Goal: Transaction & Acquisition: Purchase product/service

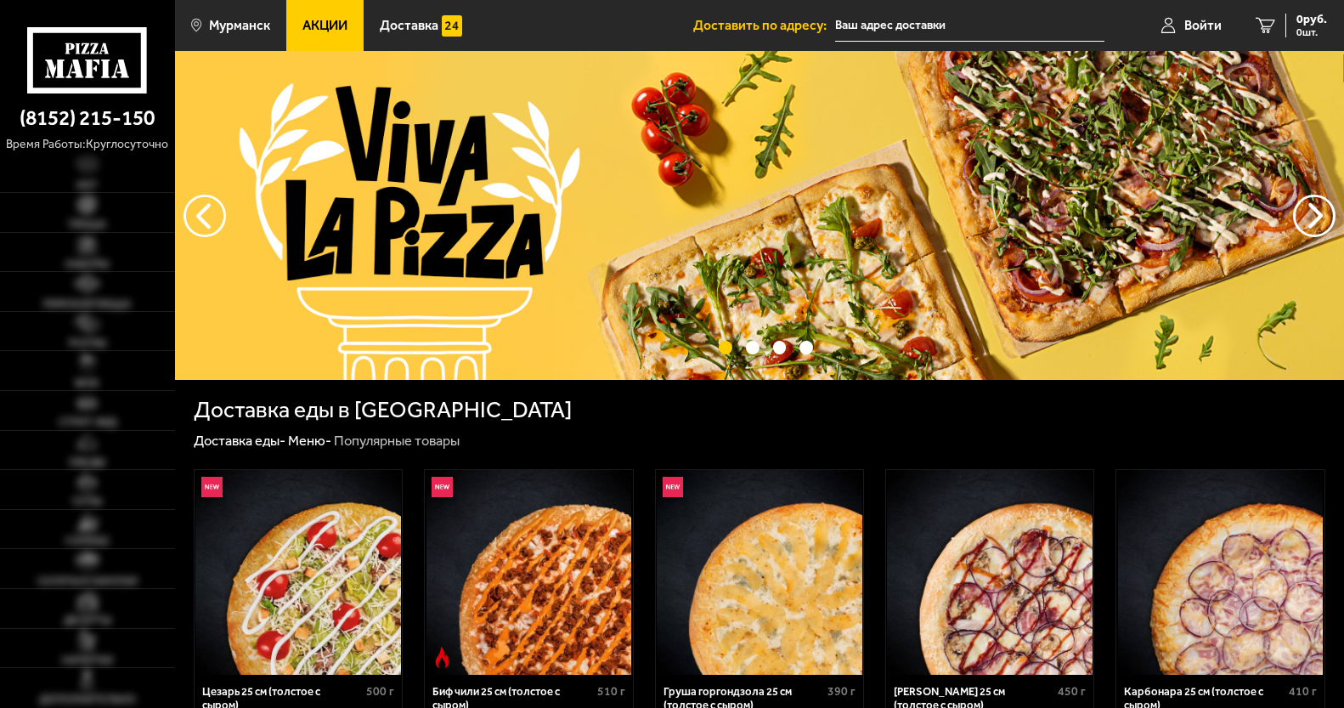
type input "[STREET_ADDRESS][PERSON_NAME]"
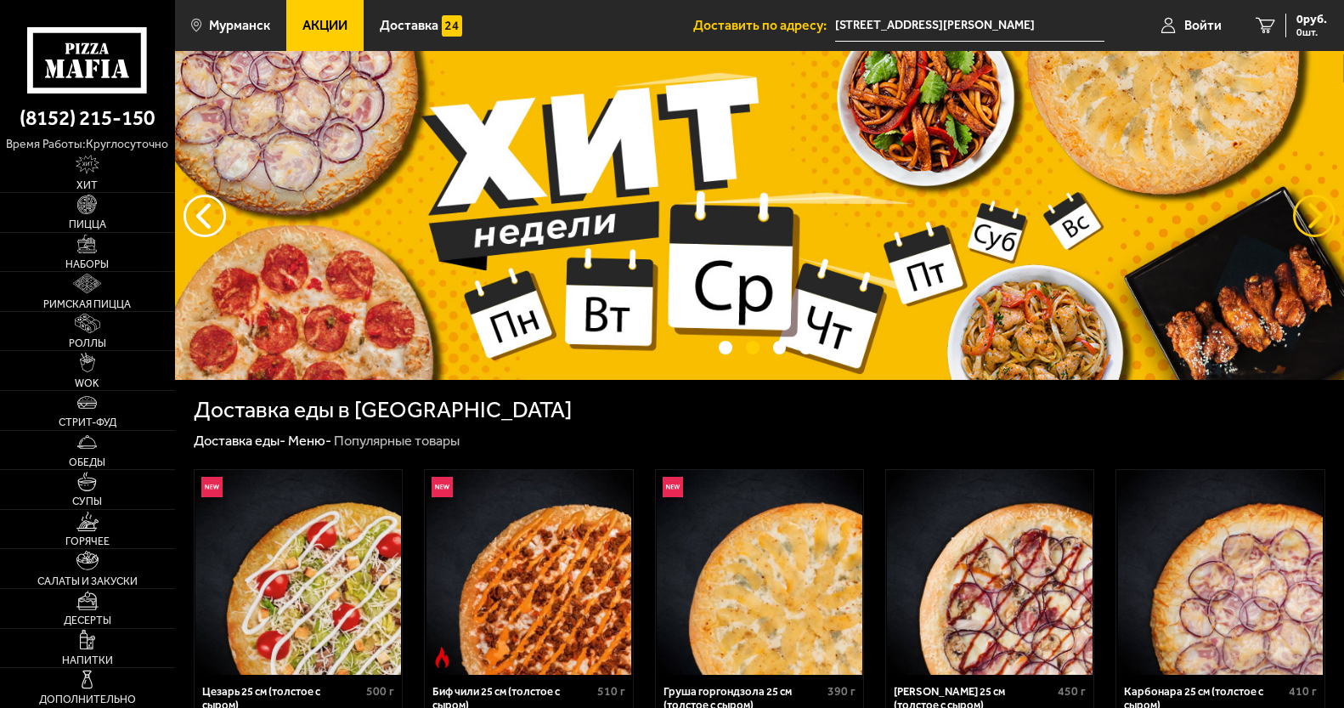
click at [1329, 204] on button "предыдущий" at bounding box center [1314, 216] width 42 height 42
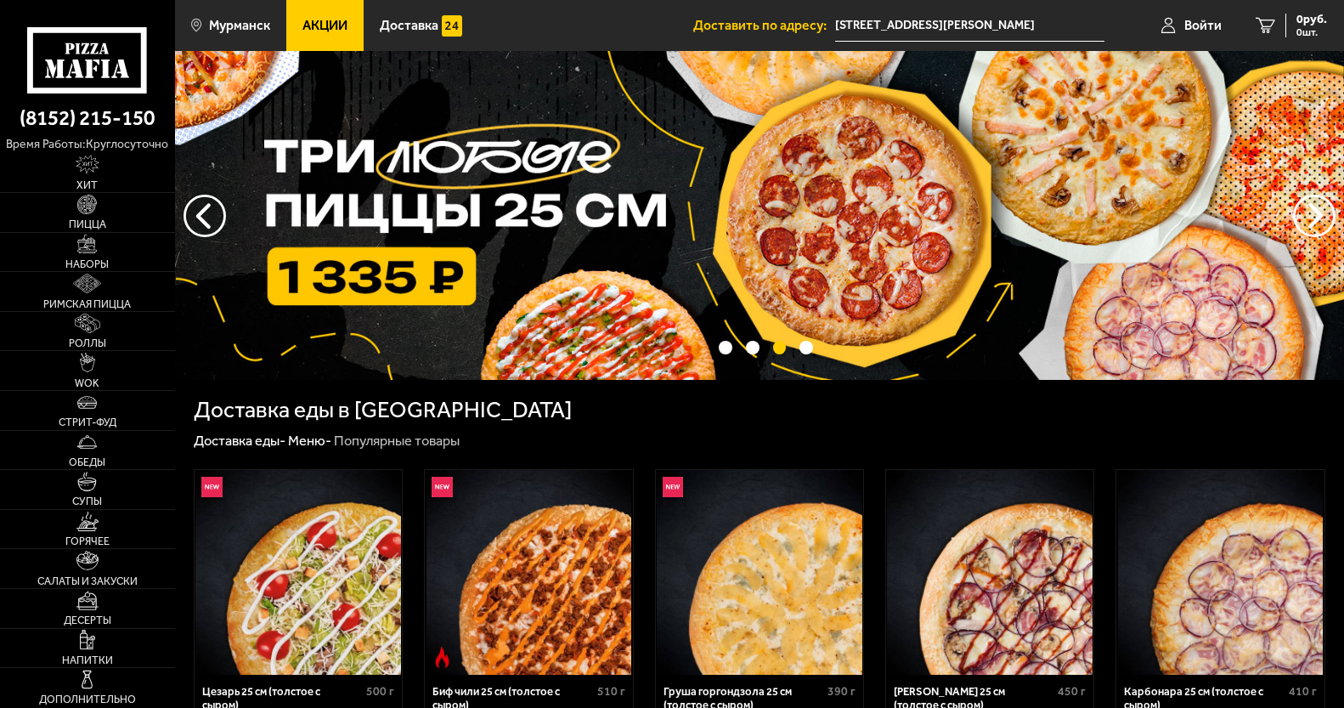
click at [1000, 207] on img at bounding box center [759, 215] width 1169 height 329
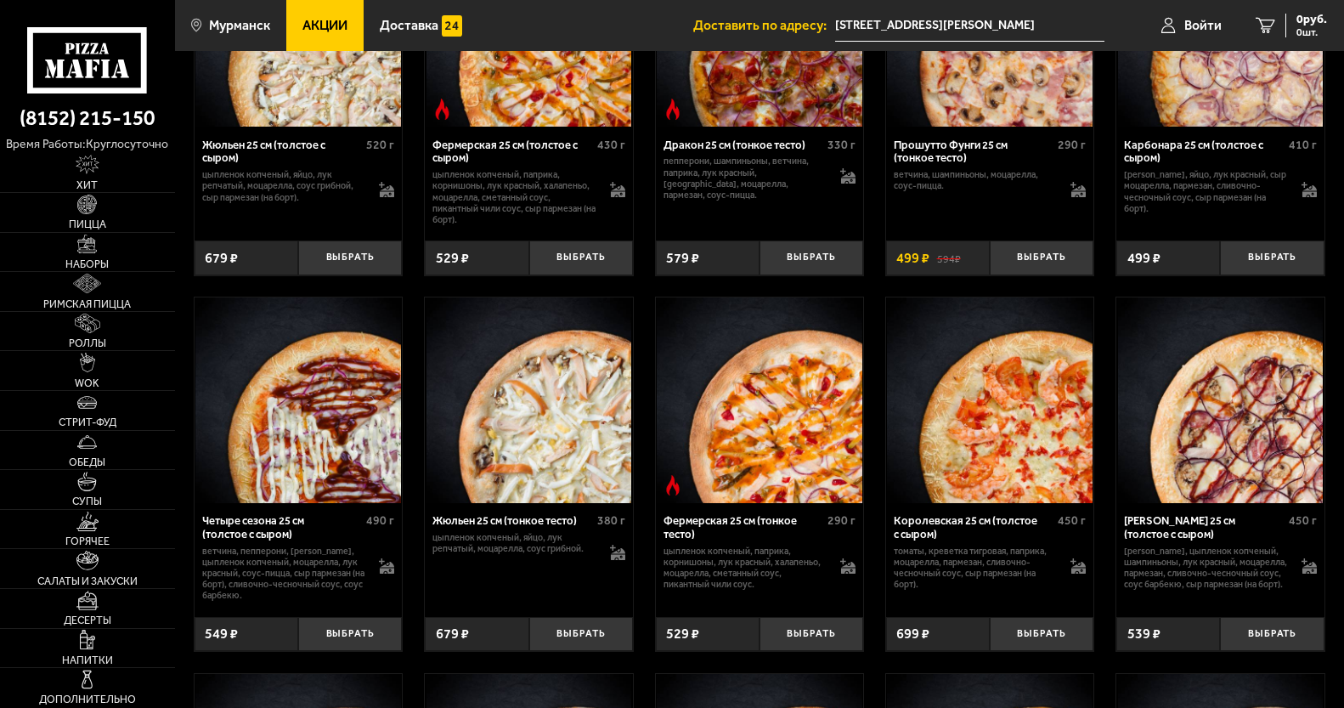
scroll to position [2464, 0]
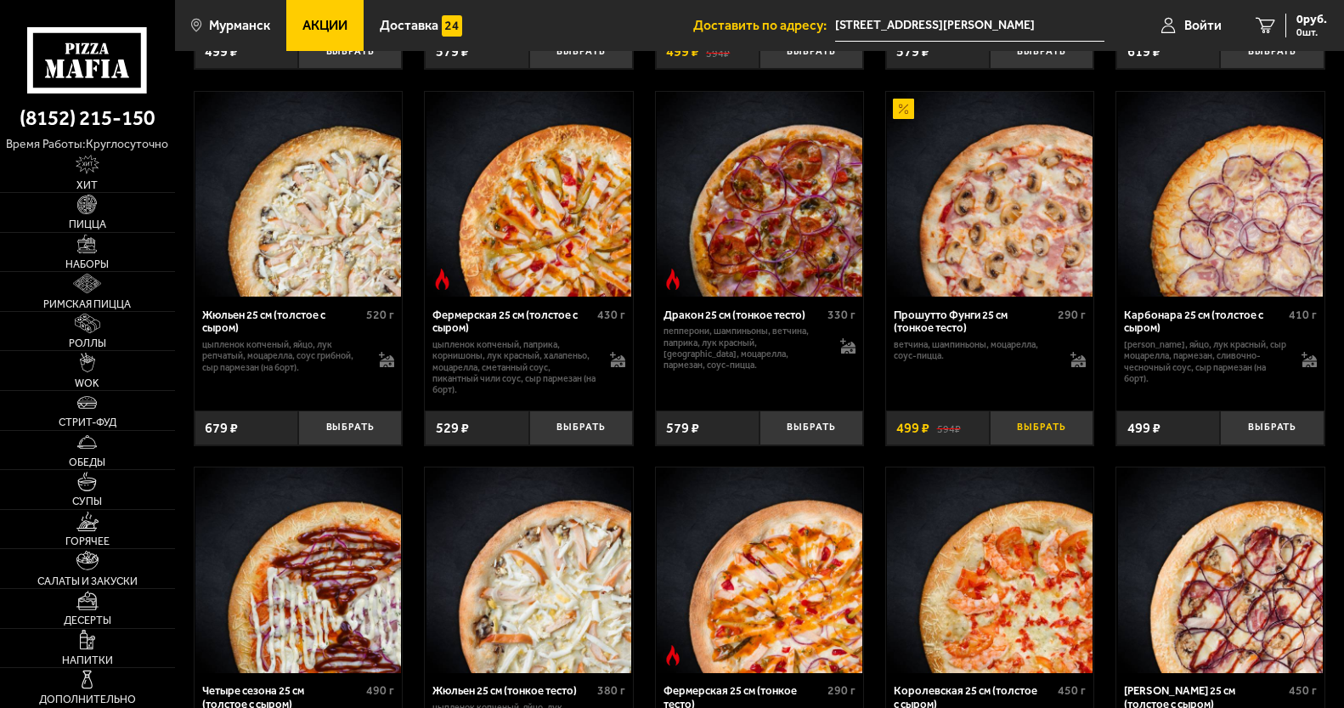
click at [1028, 444] on button "Выбрать" at bounding box center [1042, 427] width 104 height 34
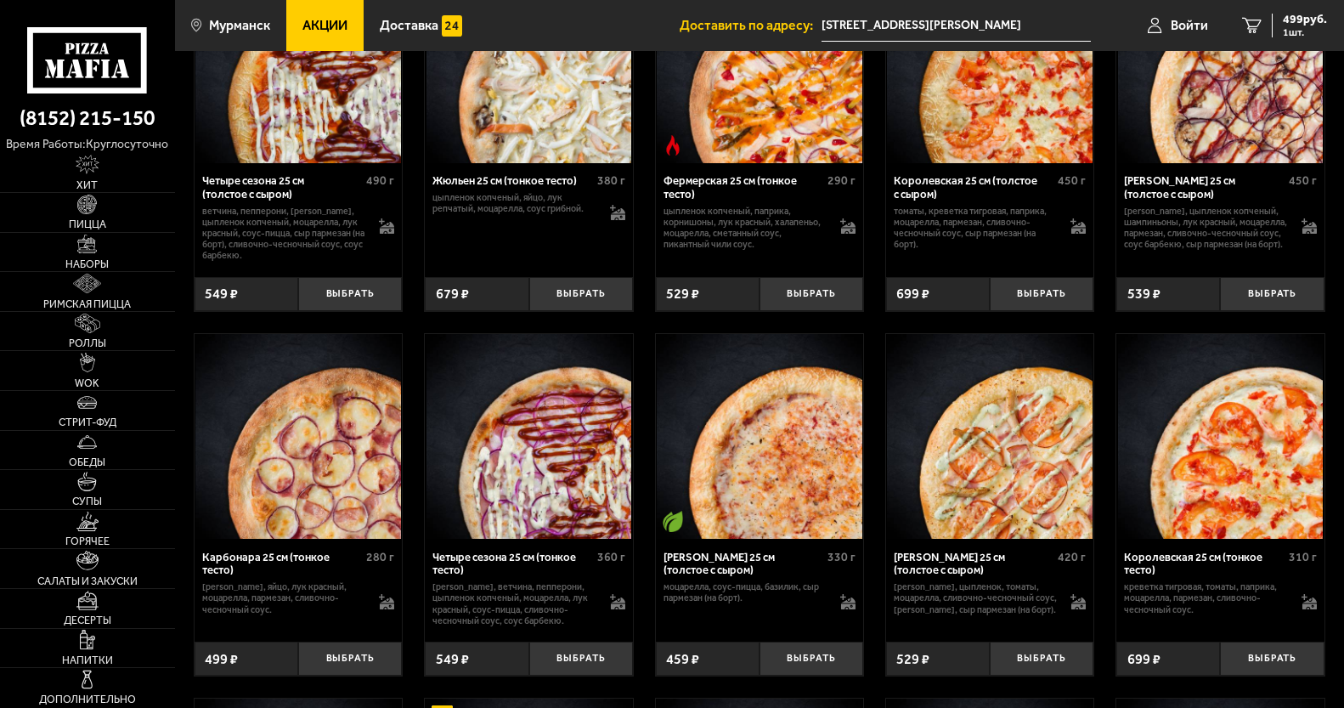
scroll to position [3059, 0]
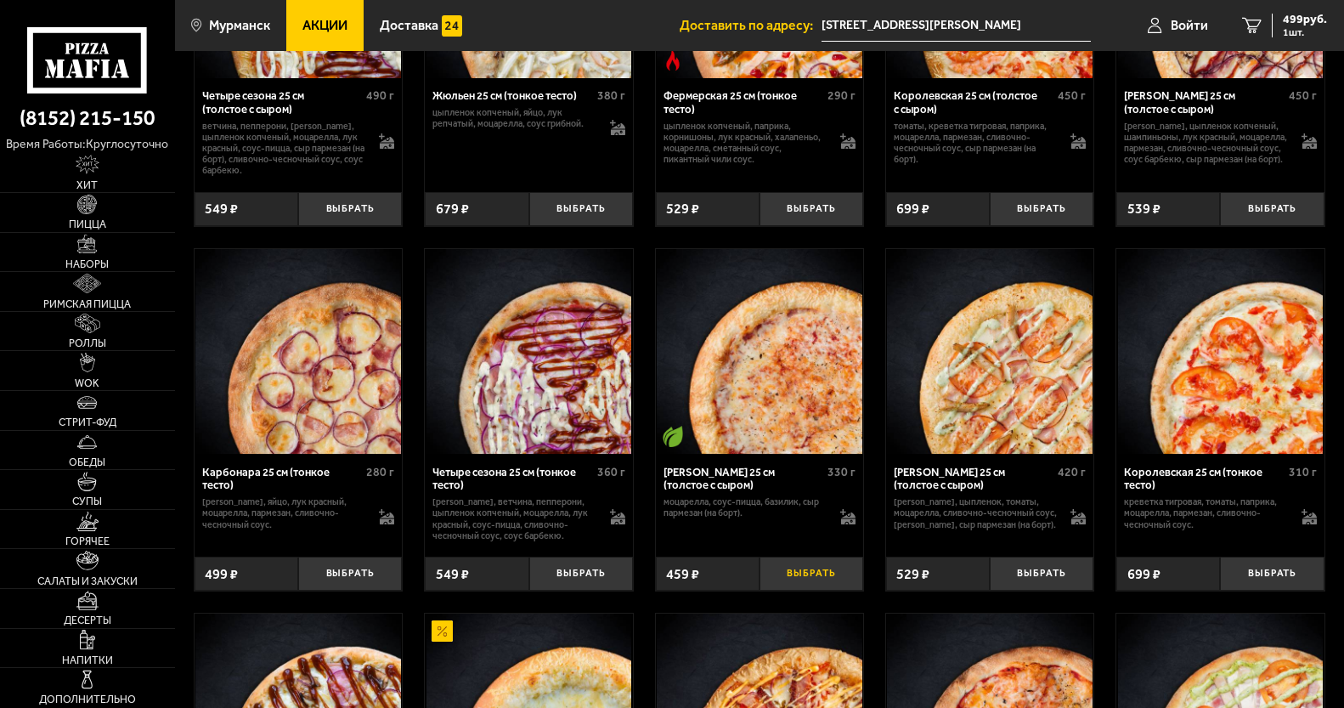
click at [804, 591] on button "Выбрать" at bounding box center [812, 574] width 104 height 34
click at [783, 591] on button "−" at bounding box center [777, 574] width 35 height 34
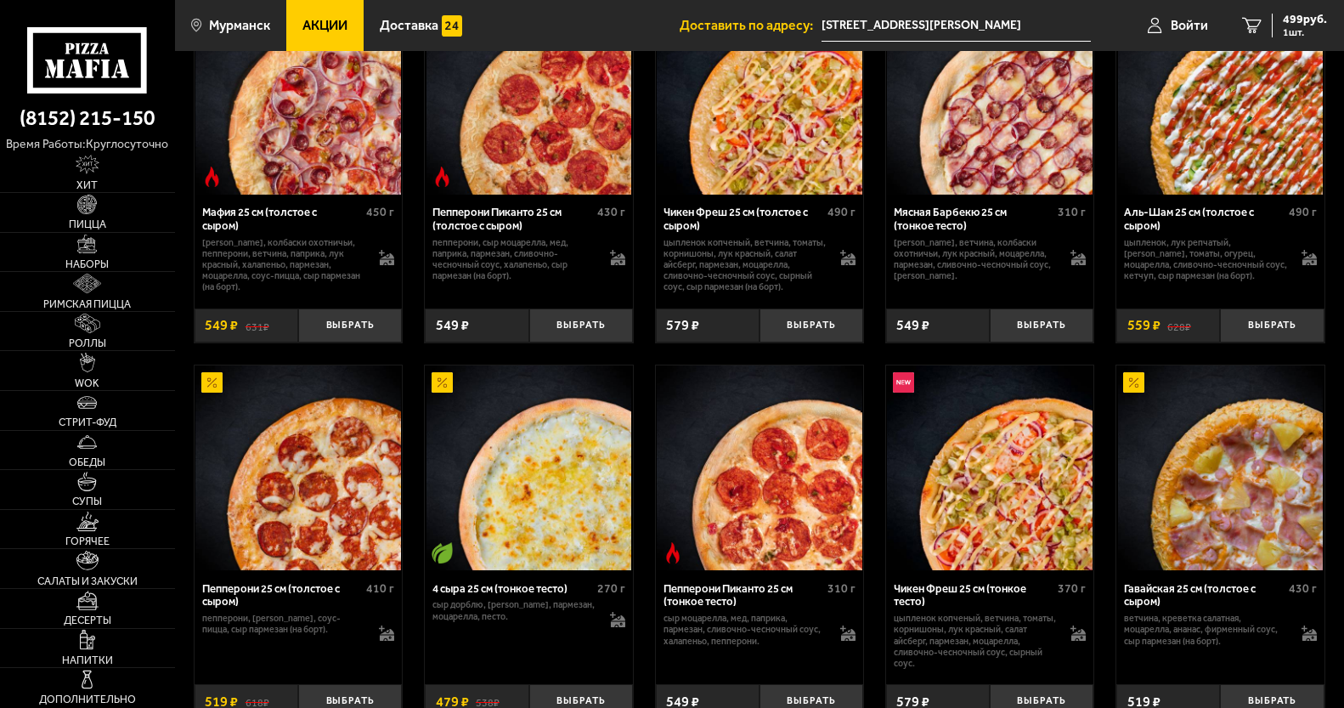
scroll to position [850, 0]
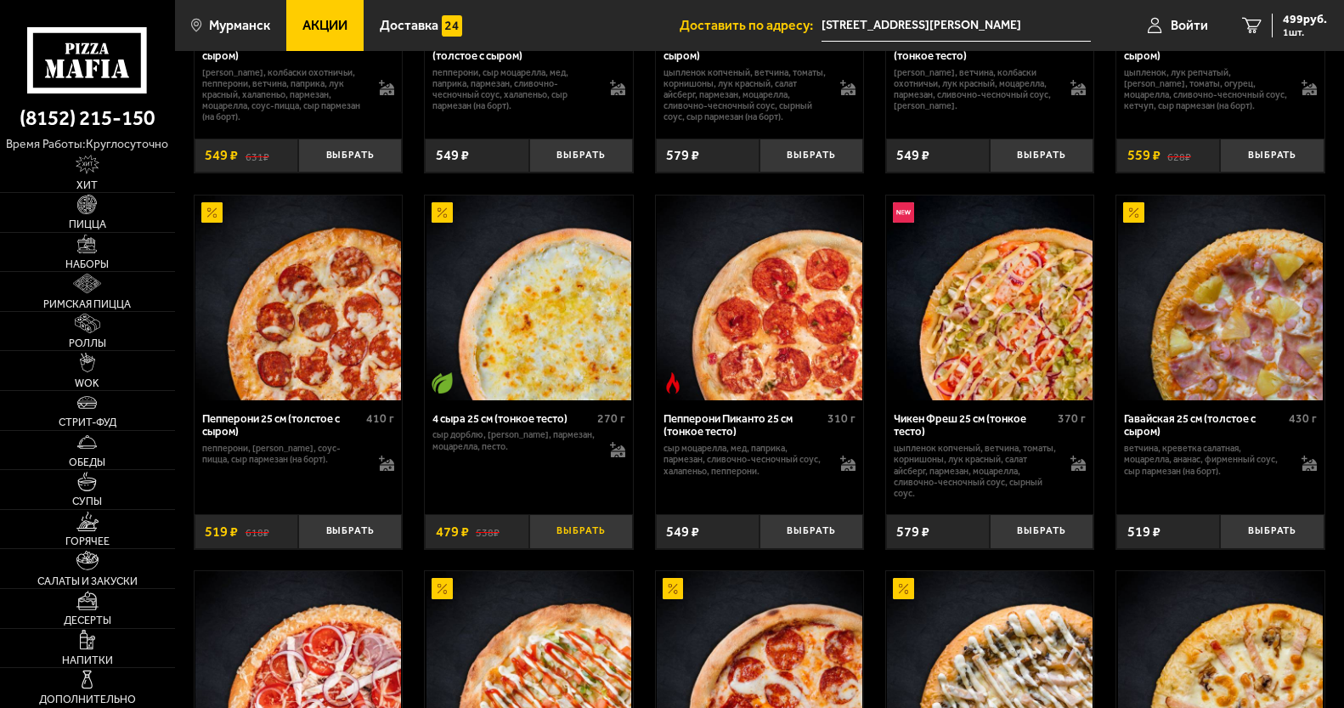
click at [561, 535] on button "Выбрать" at bounding box center [581, 531] width 104 height 34
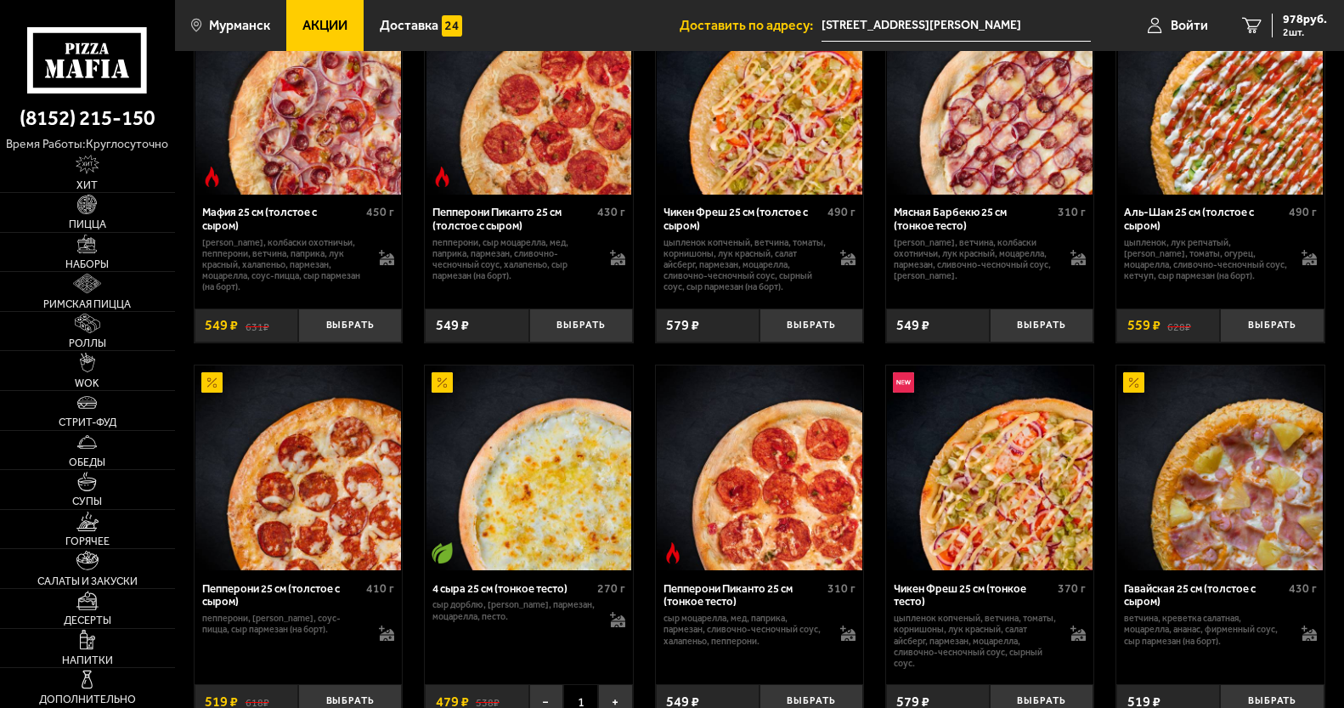
scroll to position [765, 0]
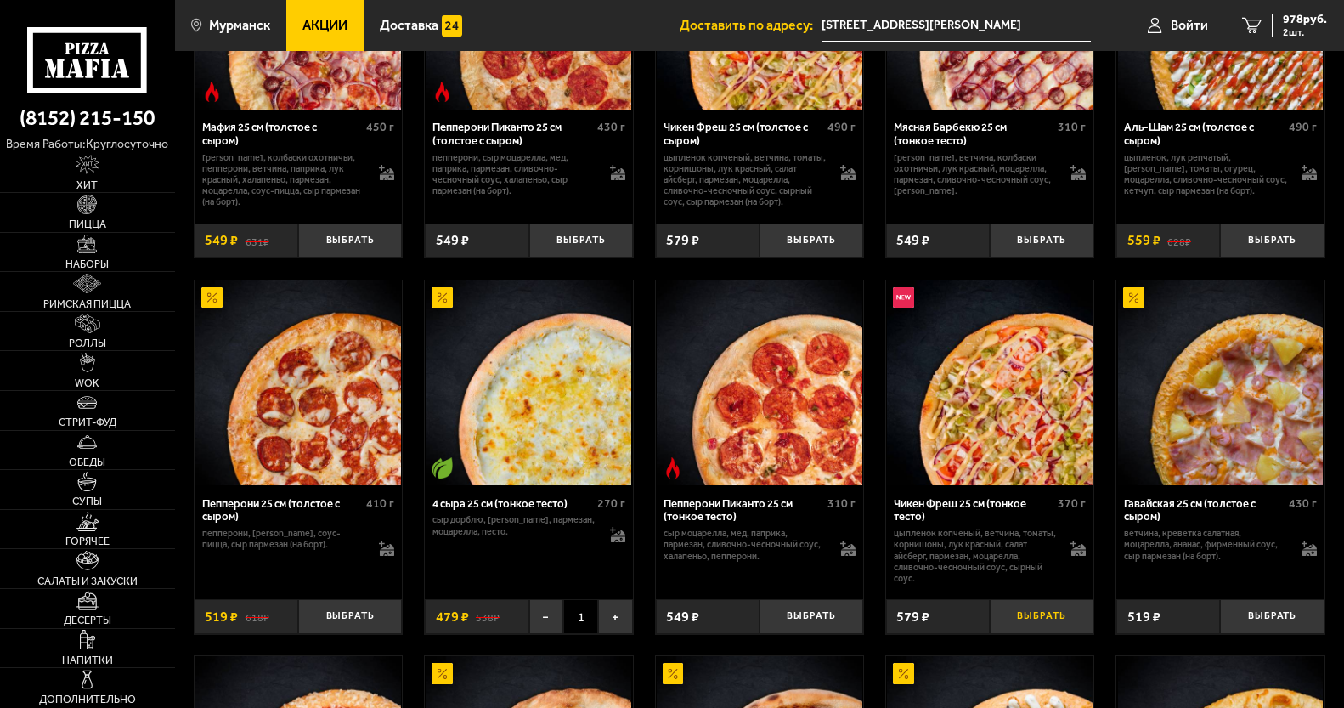
click at [1065, 627] on button "Выбрать" at bounding box center [1042, 616] width 104 height 34
click at [1288, 12] on link "3 1557 руб. 3 шт." at bounding box center [1281, 25] width 126 height 51
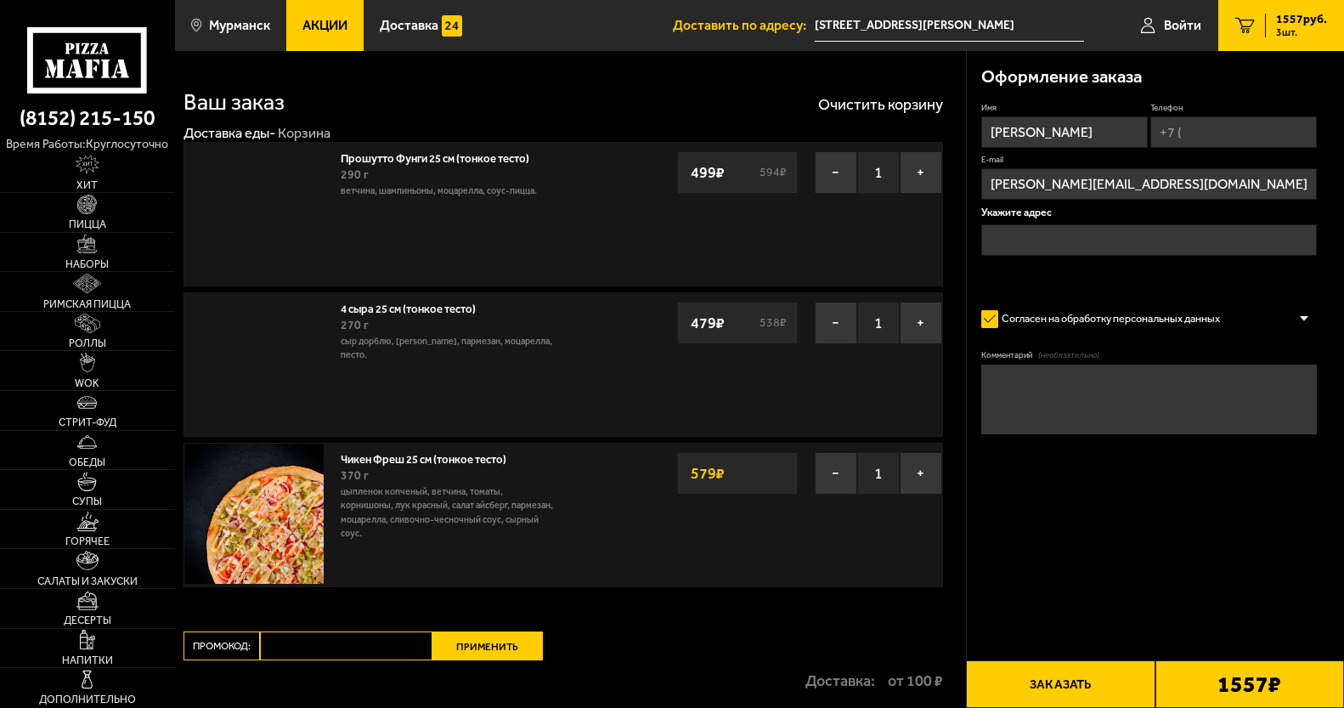
type input "[STREET_ADDRESS][PERSON_NAME]"
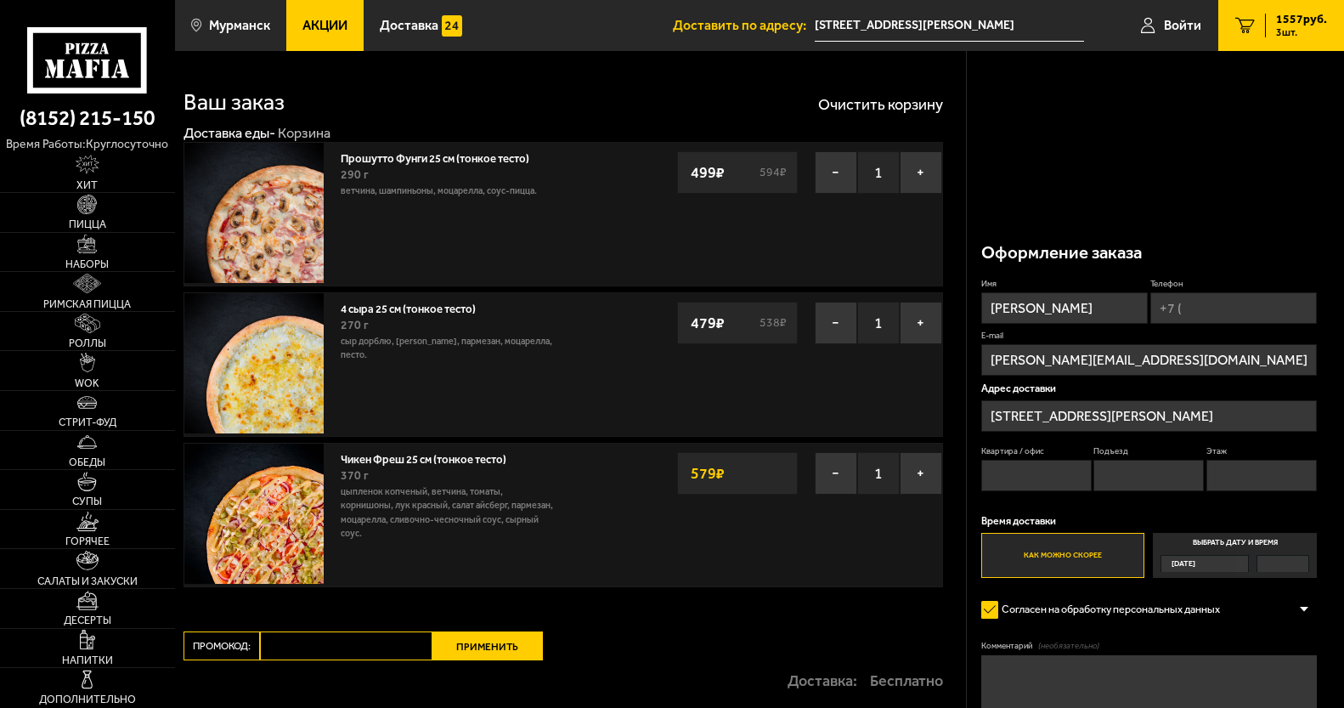
scroll to position [210, 0]
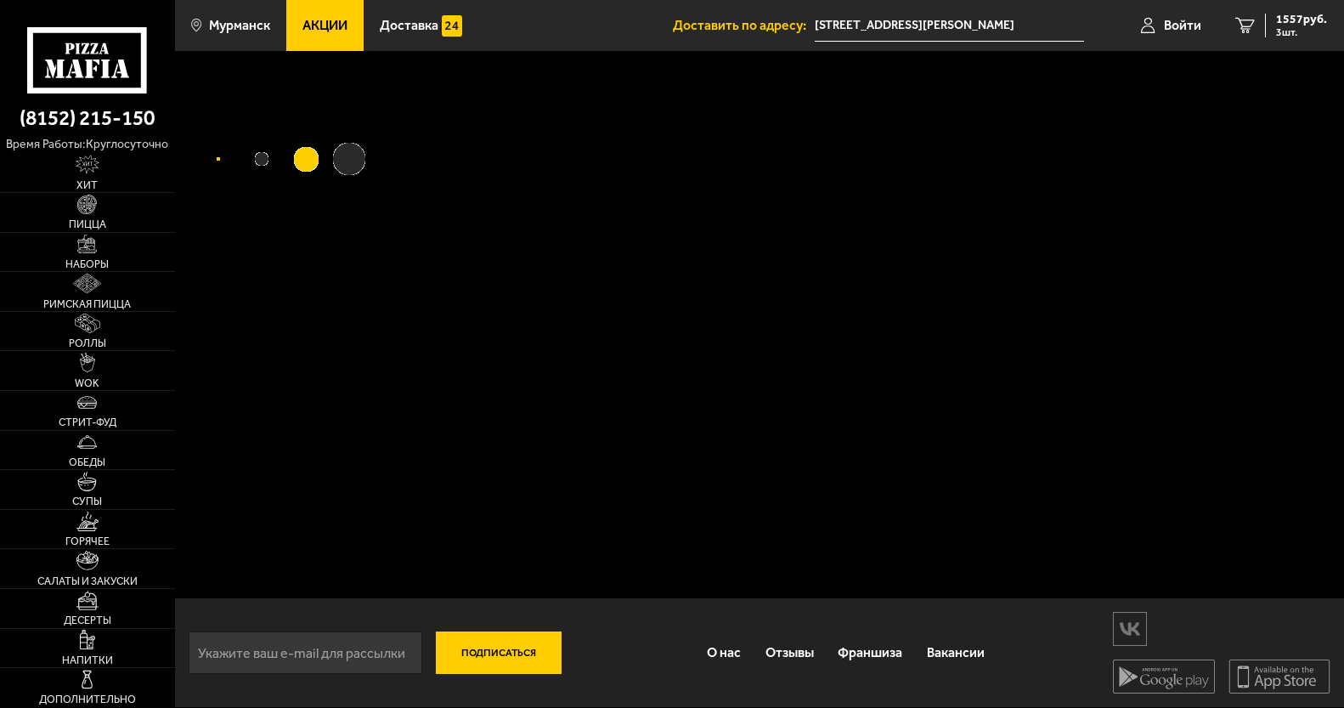
scroll to position [1, 0]
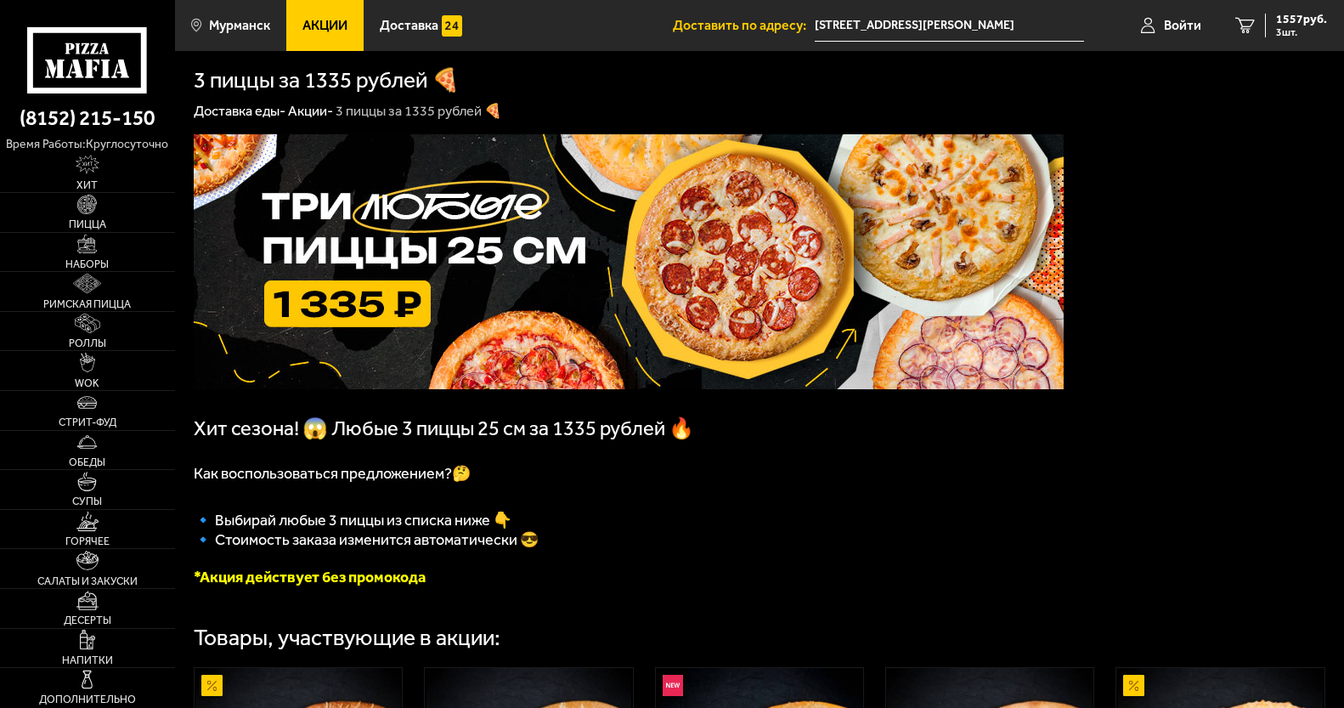
click at [423, 246] on img at bounding box center [629, 261] width 870 height 255
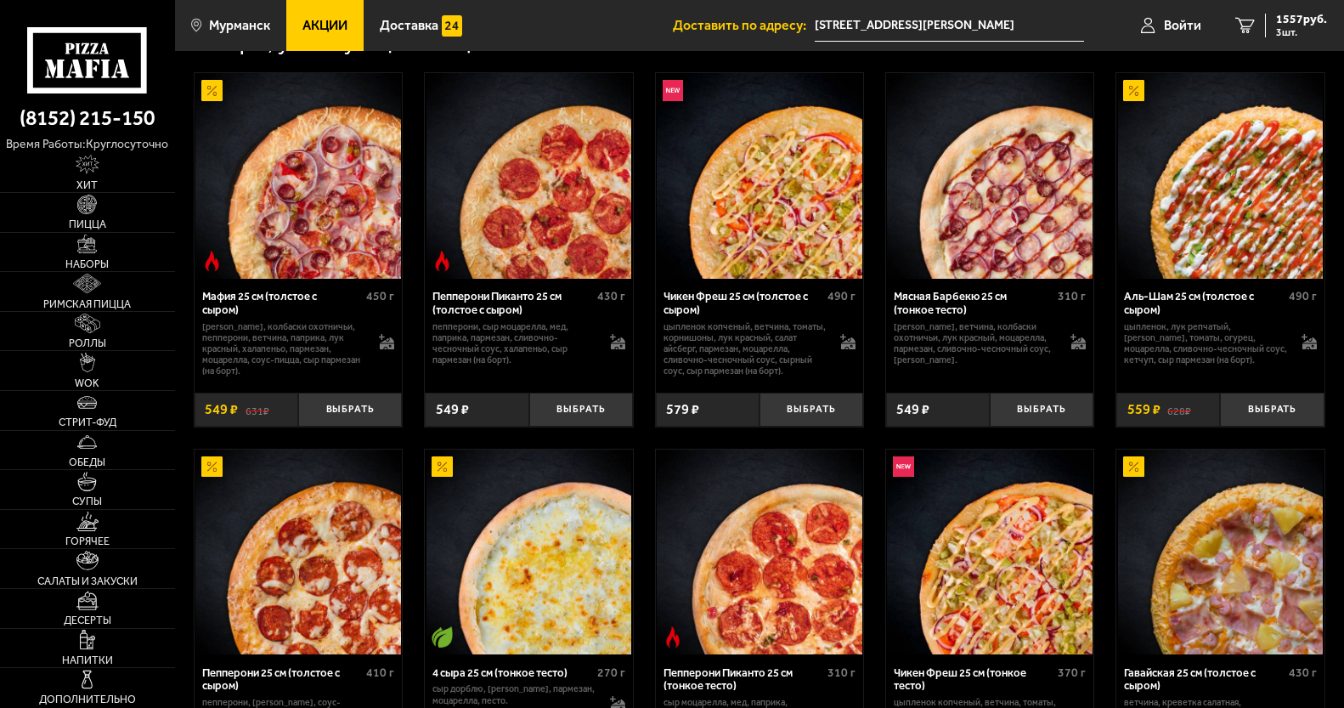
scroll to position [766, 0]
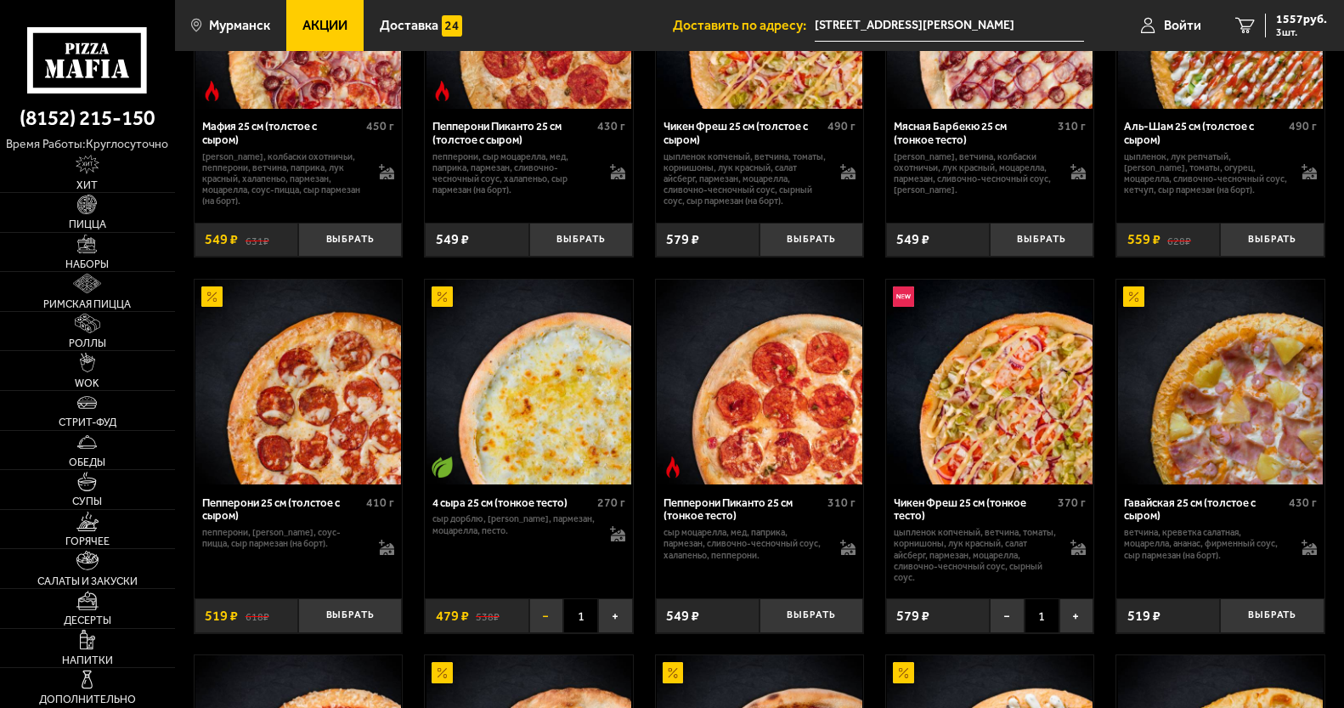
click at [544, 628] on button "−" at bounding box center [546, 615] width 35 height 34
click at [608, 621] on button "Выбрать" at bounding box center [581, 615] width 104 height 34
click at [557, 623] on button "−" at bounding box center [546, 615] width 35 height 34
click at [604, 622] on button "Выбрать" at bounding box center [581, 615] width 104 height 34
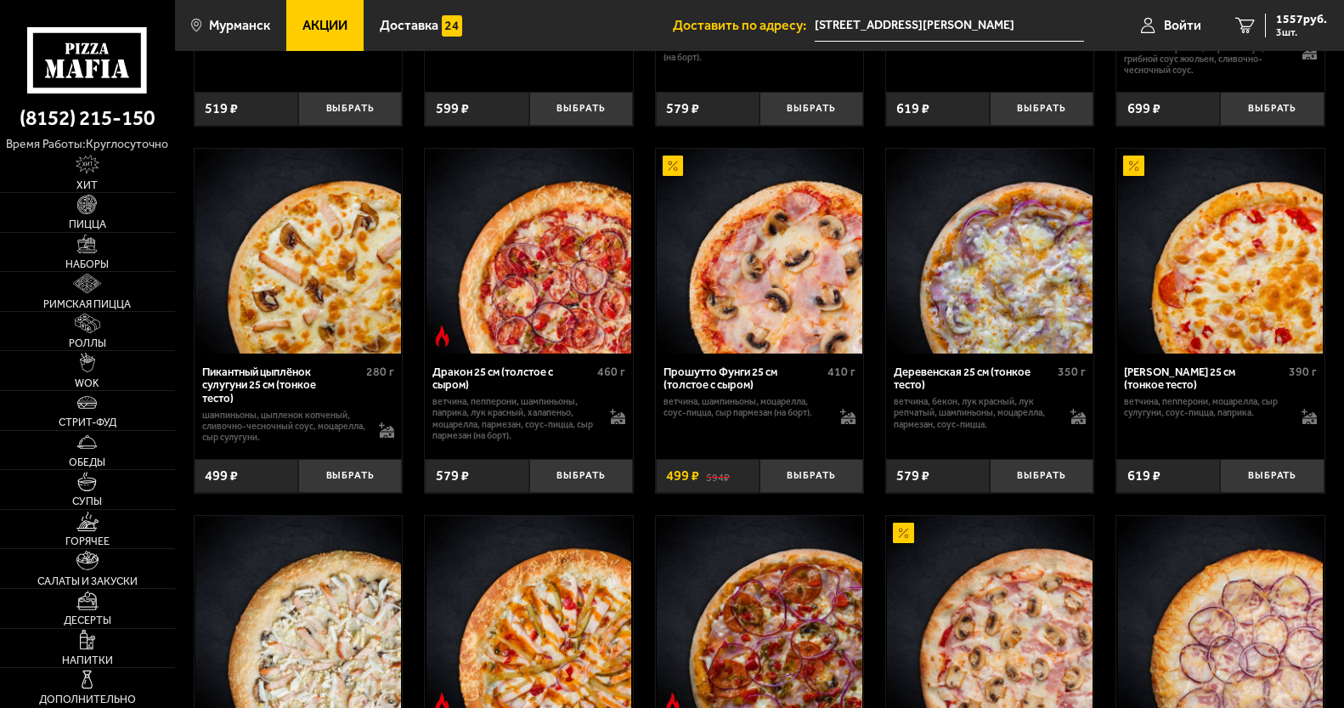
scroll to position [2295, 0]
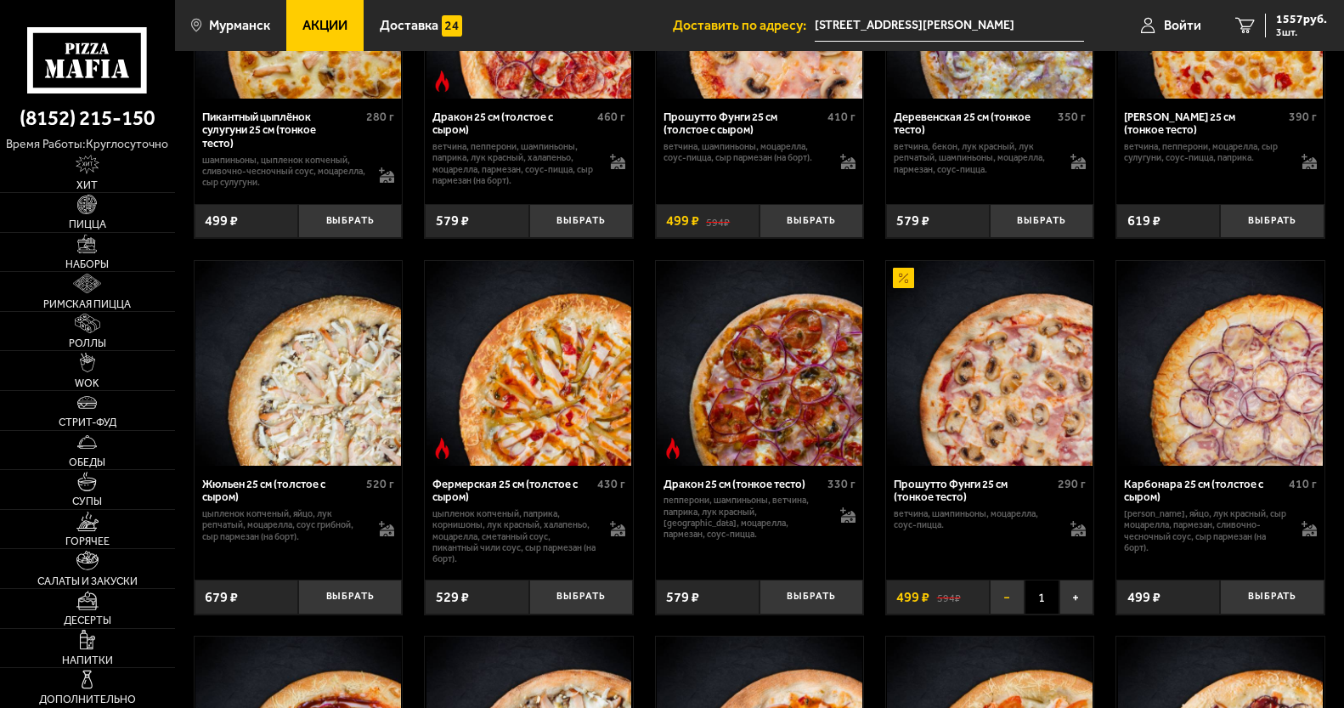
click at [1000, 612] on button "−" at bounding box center [1007, 596] width 35 height 34
click at [1069, 609] on button "Выбрать" at bounding box center [1042, 596] width 104 height 34
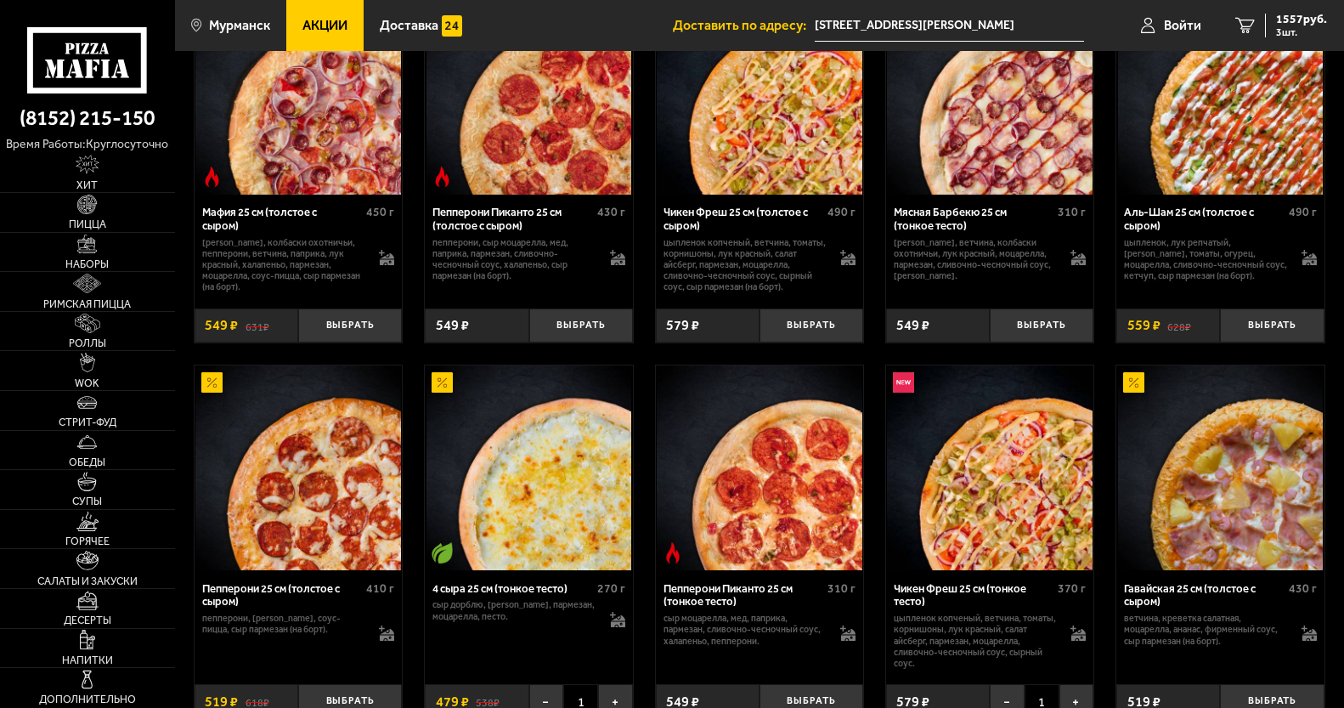
scroll to position [0, 0]
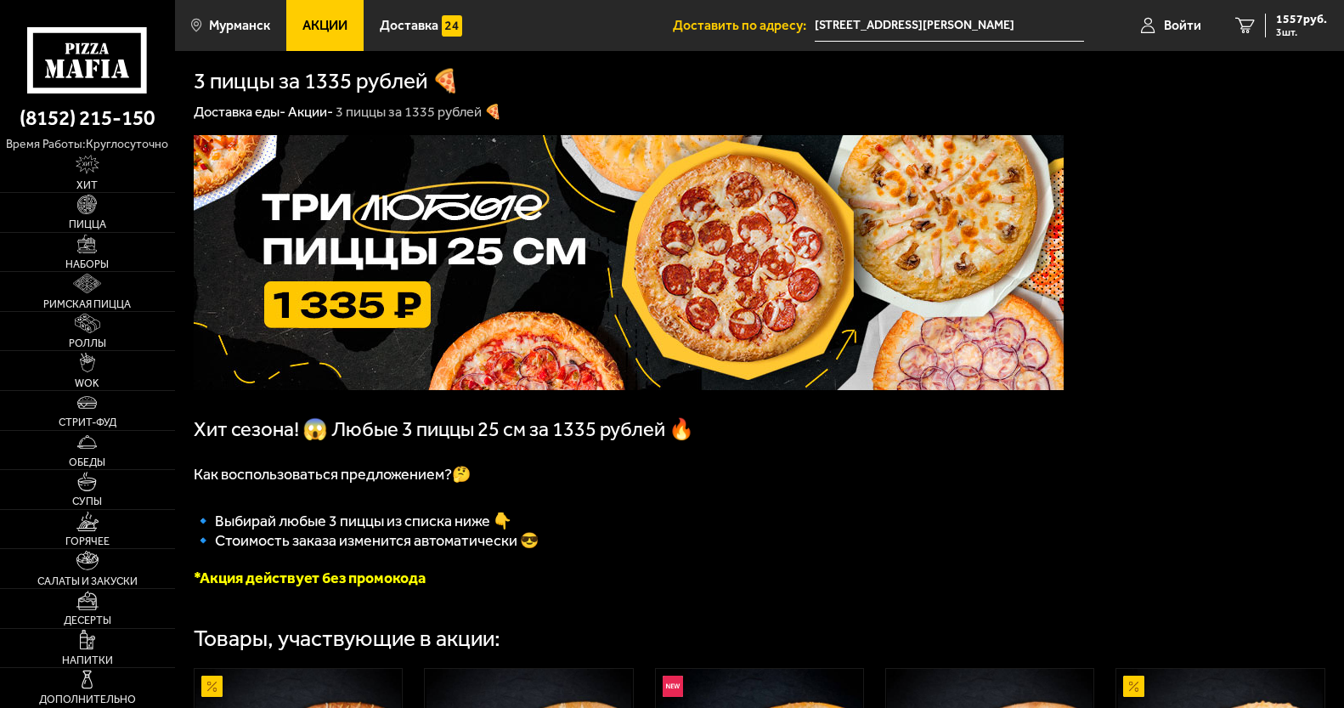
click at [878, 384] on img at bounding box center [629, 262] width 870 height 255
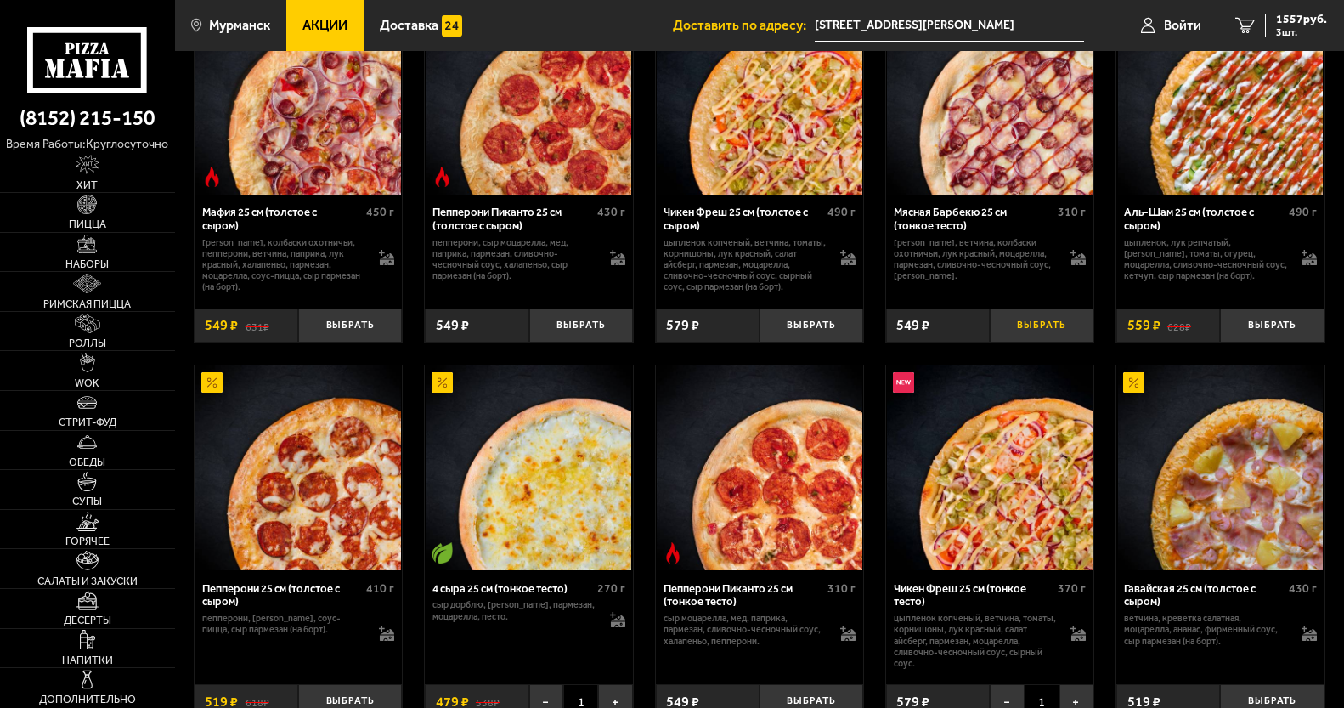
scroll to position [850, 0]
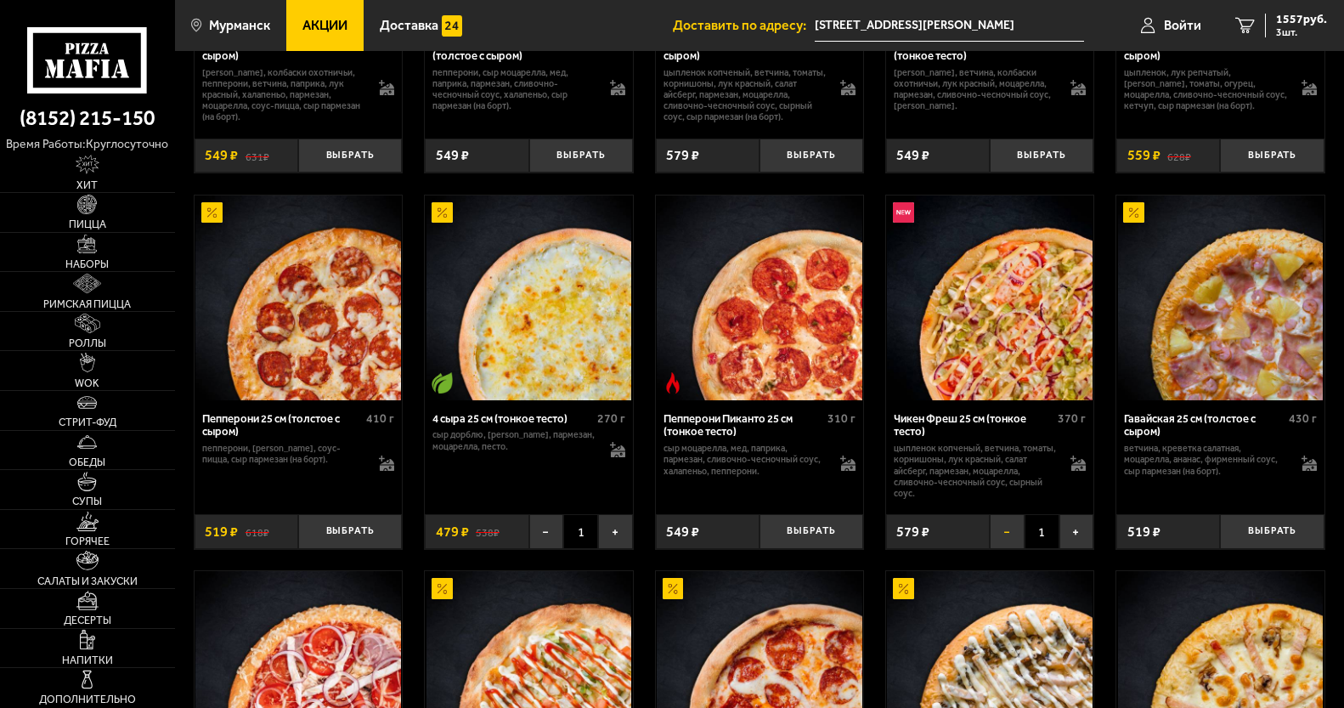
click at [1005, 546] on button "−" at bounding box center [1007, 531] width 35 height 34
click at [817, 546] on button "Выбрать" at bounding box center [812, 531] width 104 height 34
click at [782, 544] on button "−" at bounding box center [777, 531] width 35 height 34
click at [607, 535] on button "+" at bounding box center [615, 531] width 35 height 34
click at [554, 540] on button "−" at bounding box center [546, 531] width 35 height 34
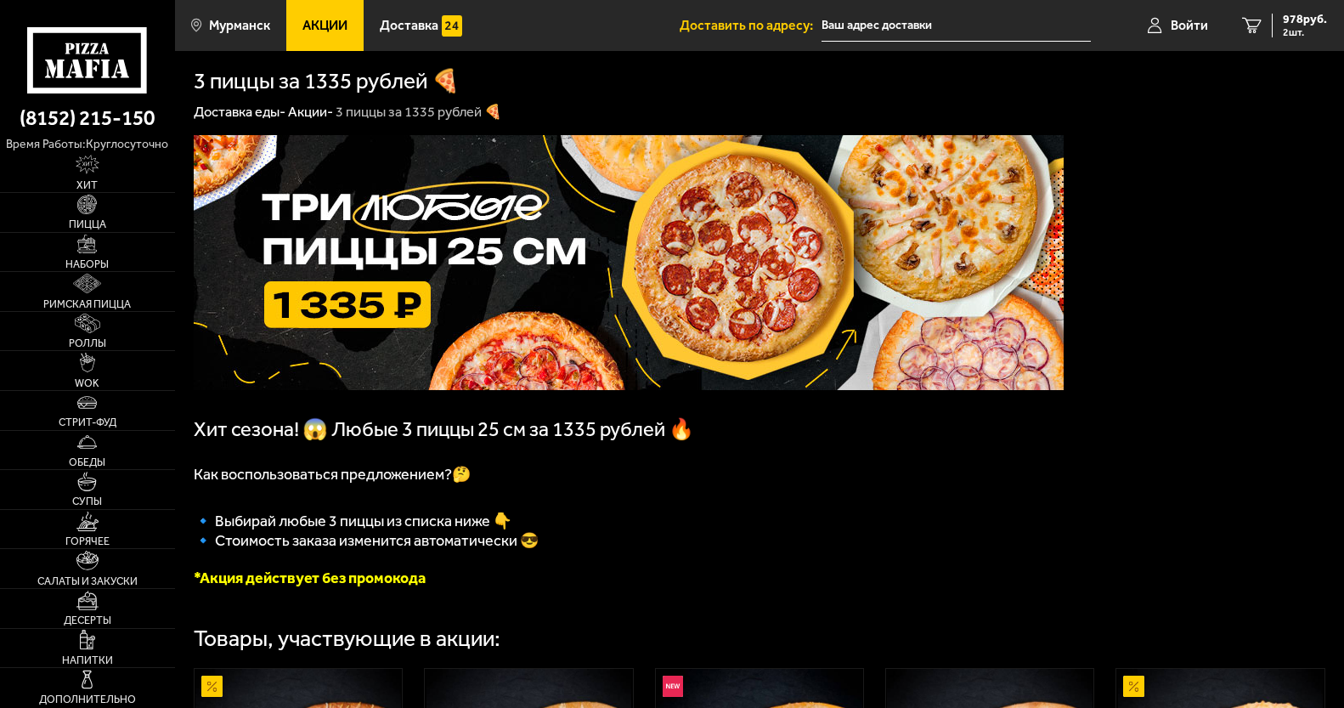
click at [388, 263] on img at bounding box center [629, 262] width 870 height 255
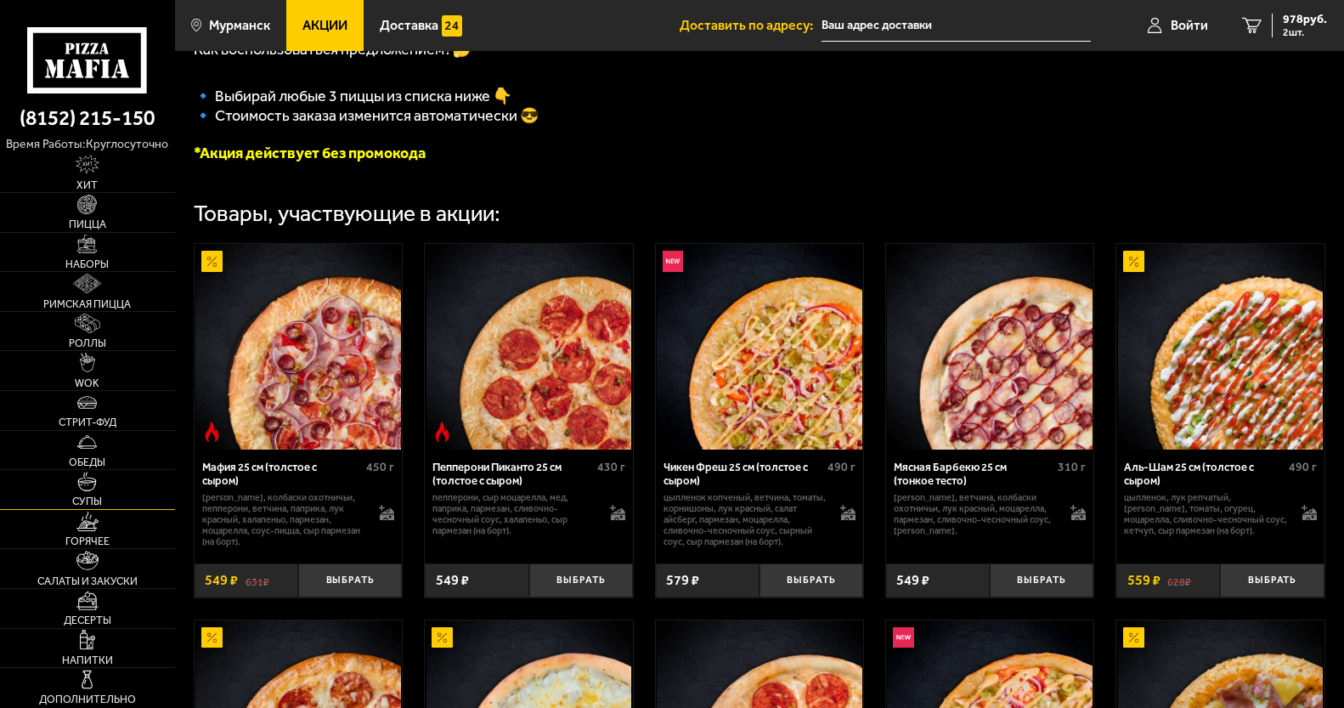
scroll to position [680, 0]
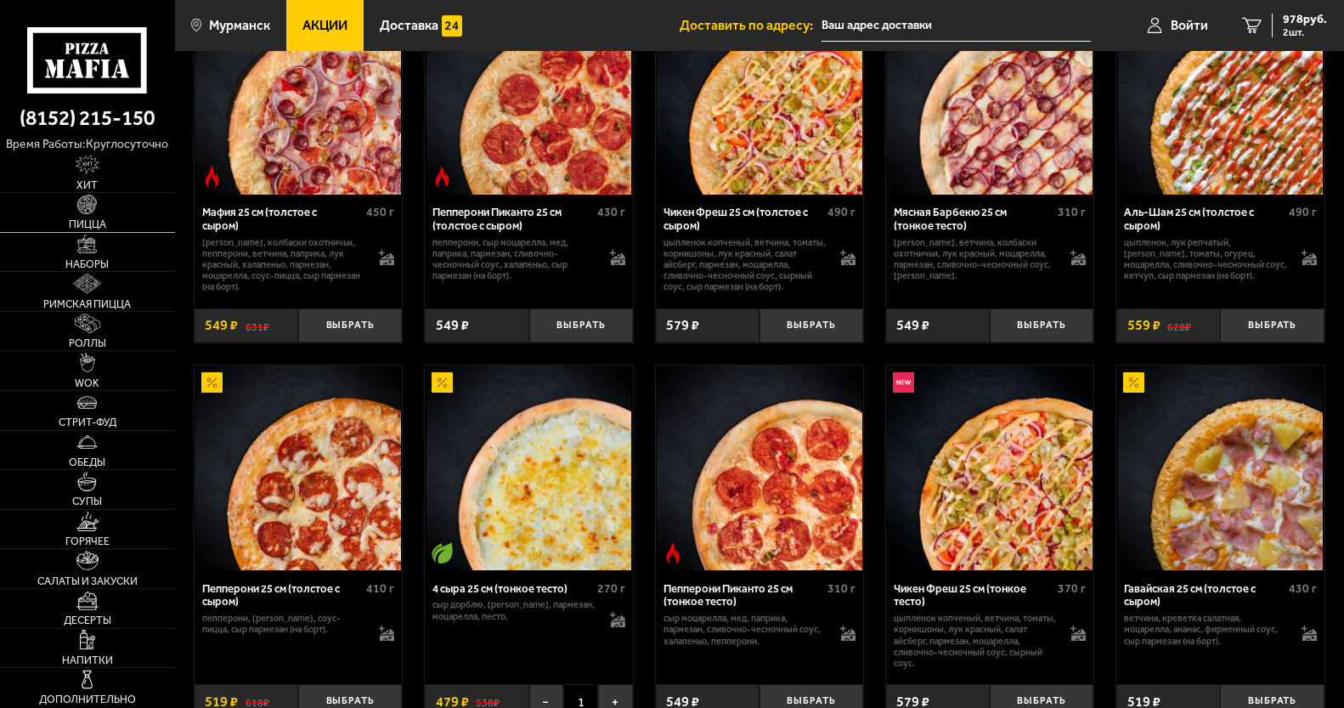
click at [83, 210] on img at bounding box center [87, 205] width 20 height 20
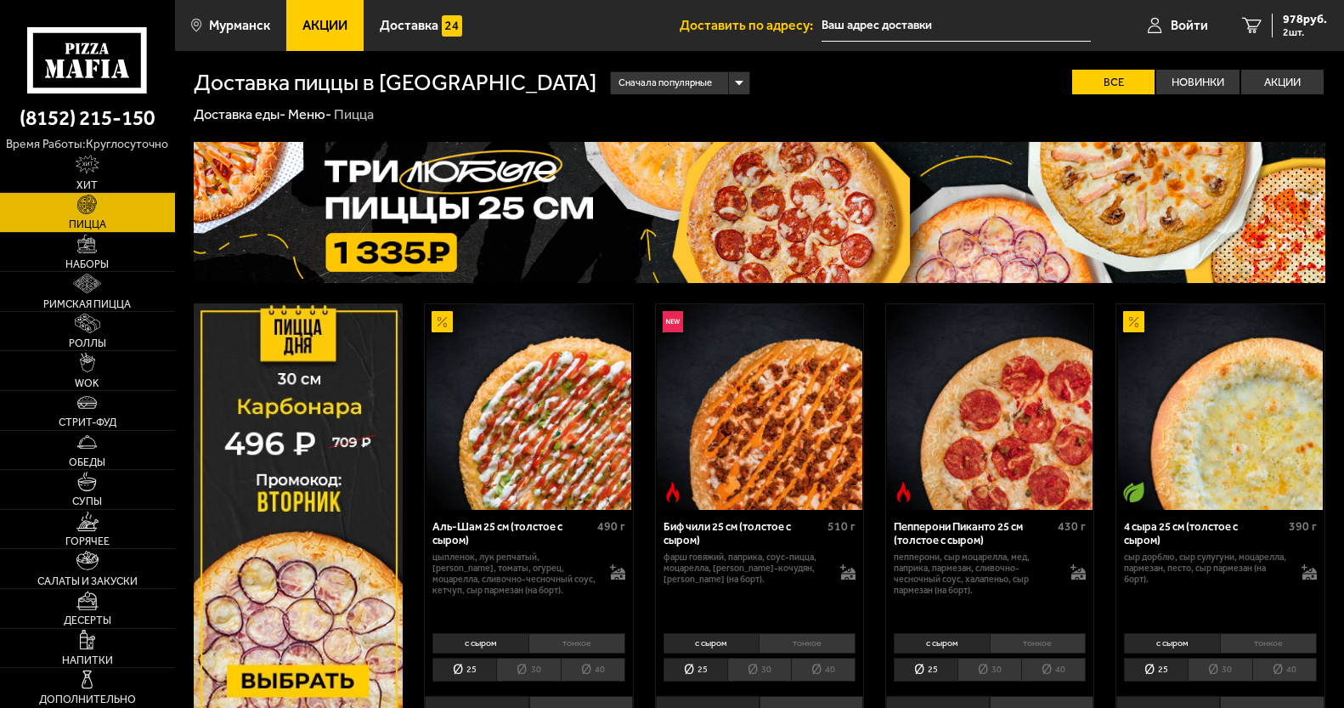
click at [407, 218] on img at bounding box center [760, 212] width 1132 height 140
click at [1291, 23] on span "978 руб." at bounding box center [1305, 20] width 44 height 12
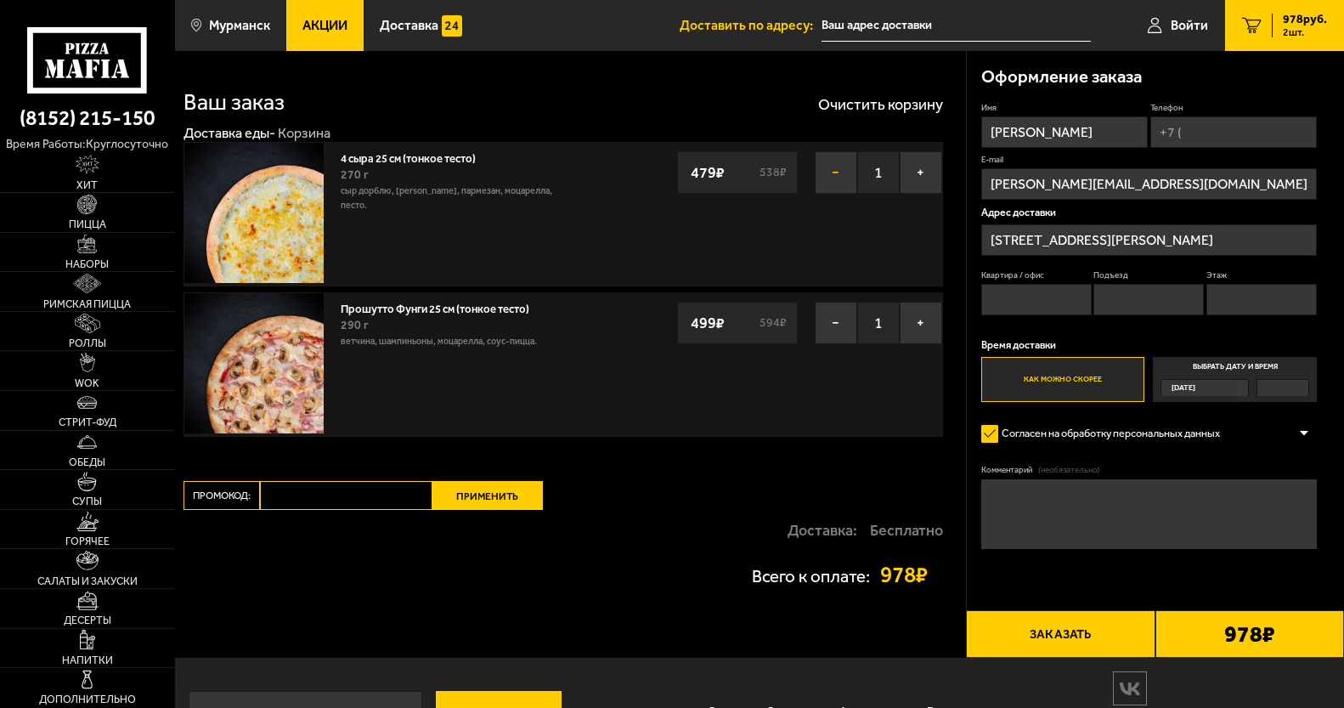
click at [832, 181] on button "−" at bounding box center [836, 172] width 42 height 42
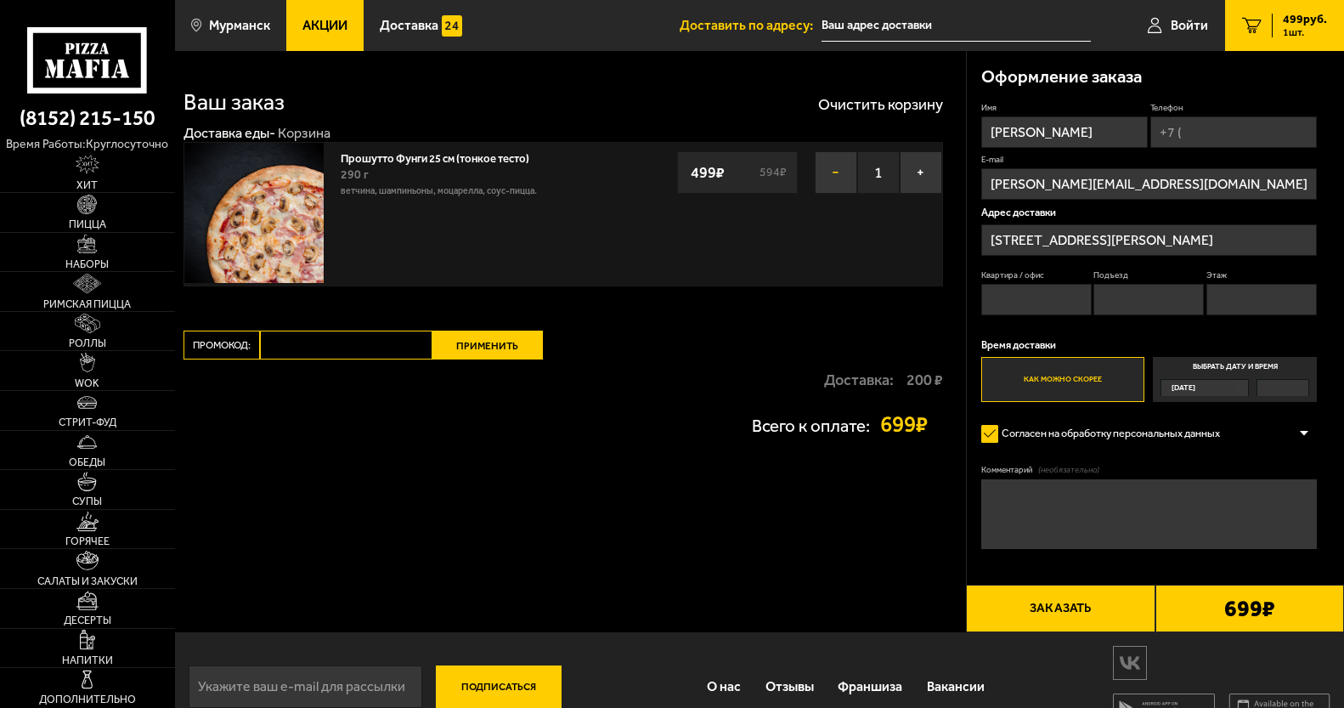
click at [840, 178] on button "−" at bounding box center [836, 172] width 42 height 42
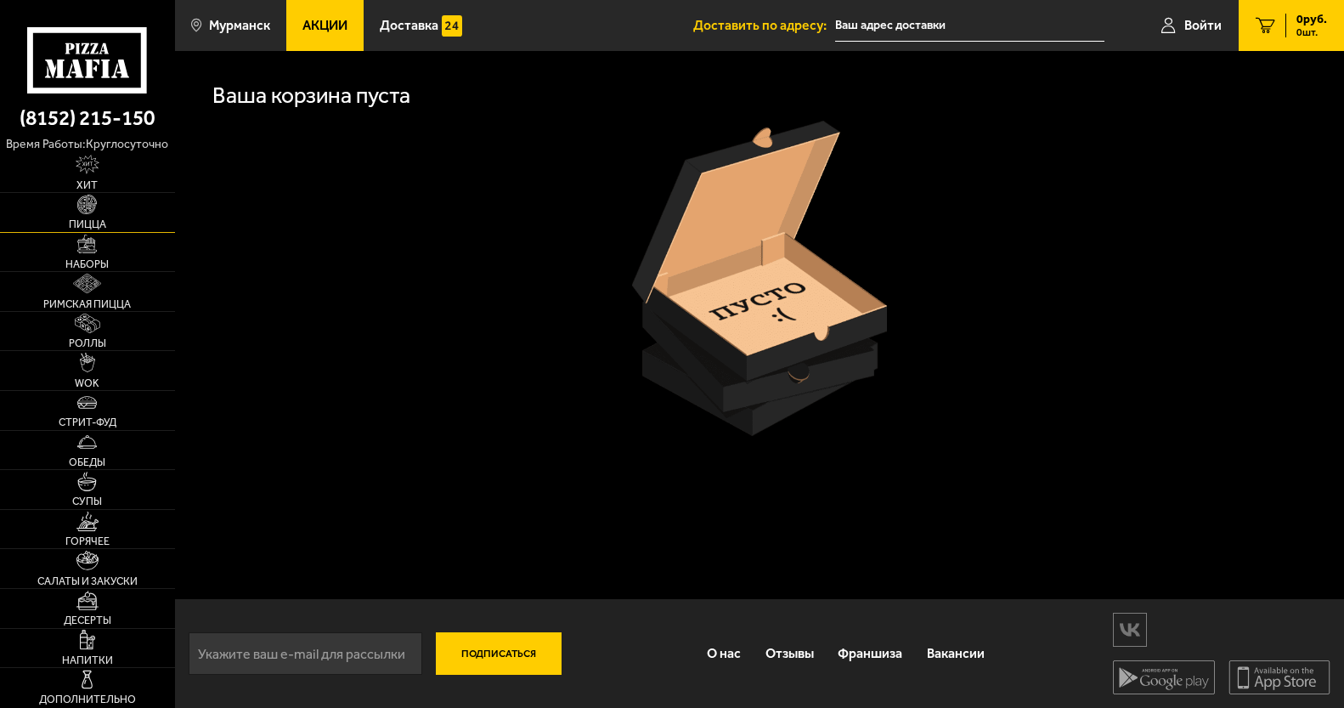
click at [100, 213] on link "Пицца" at bounding box center [87, 212] width 175 height 39
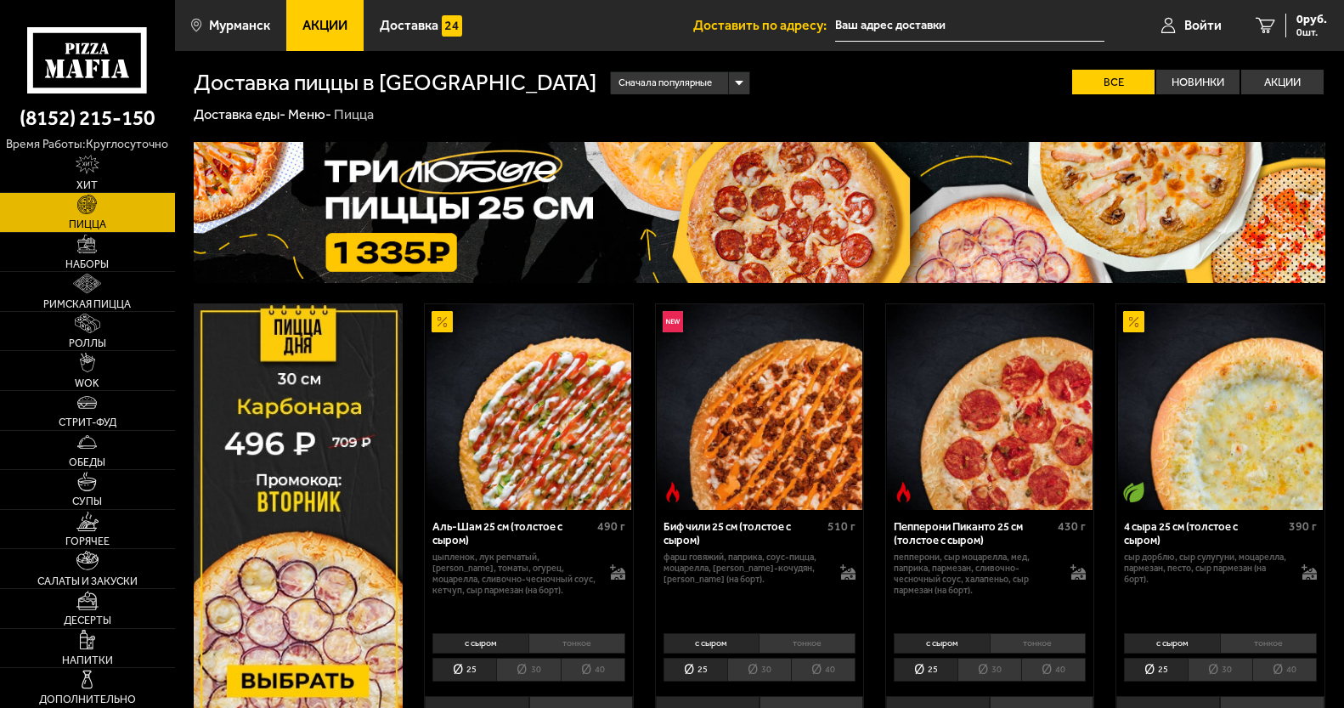
click at [391, 196] on img at bounding box center [760, 212] width 1132 height 140
click at [83, 239] on img at bounding box center [87, 245] width 20 height 20
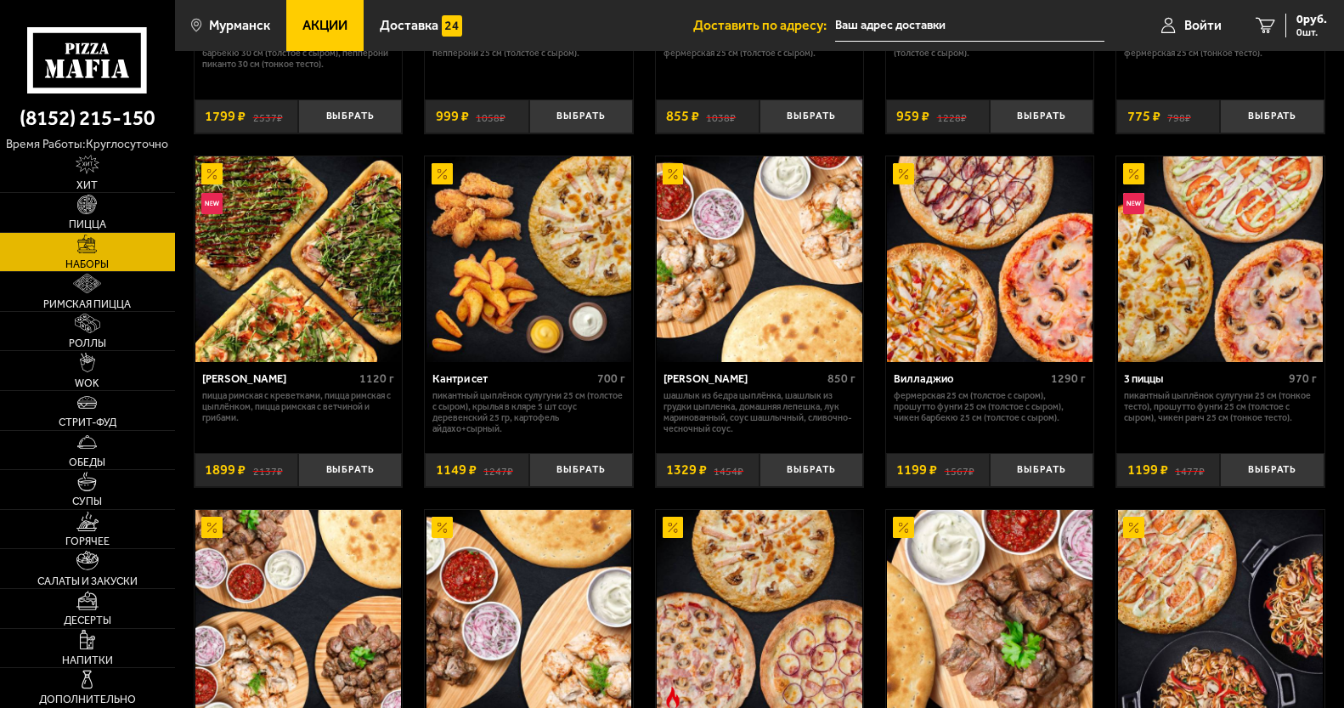
scroll to position [425, 0]
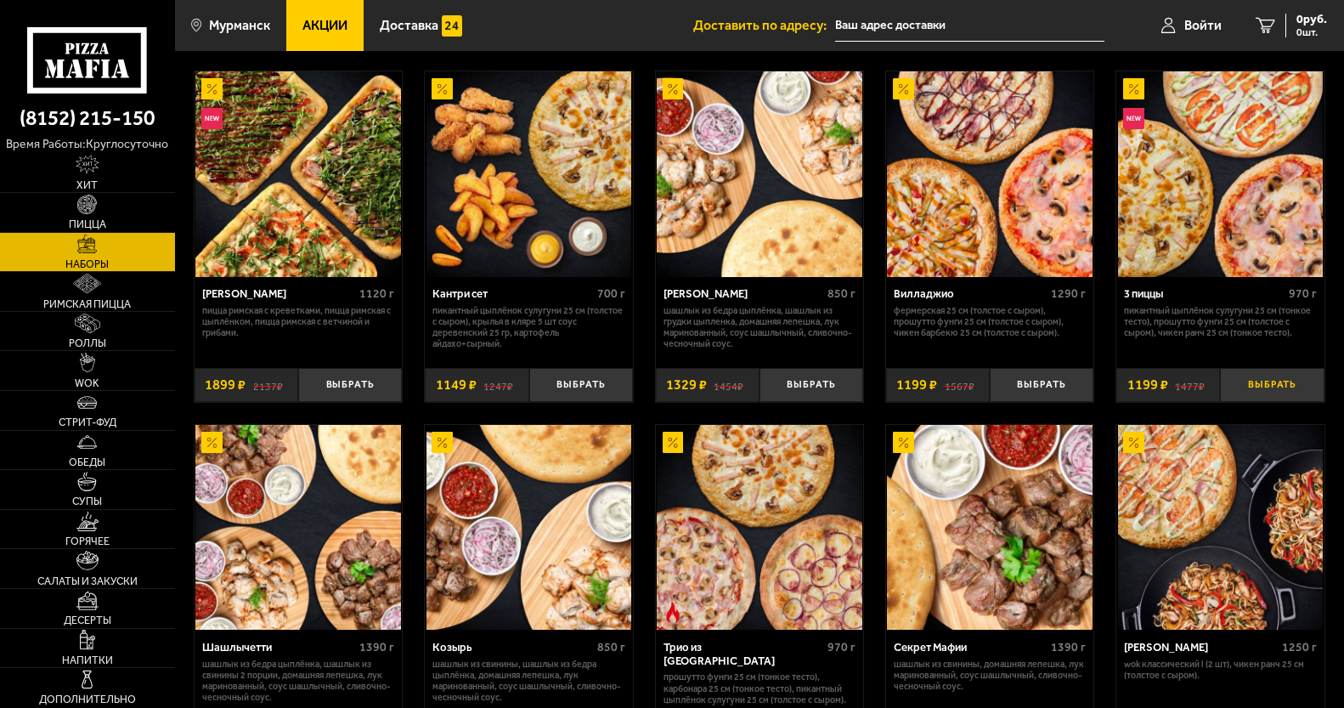
click at [1266, 381] on button "Выбрать" at bounding box center [1272, 385] width 104 height 34
click at [1281, 15] on span "2756 руб." at bounding box center [1301, 20] width 51 height 12
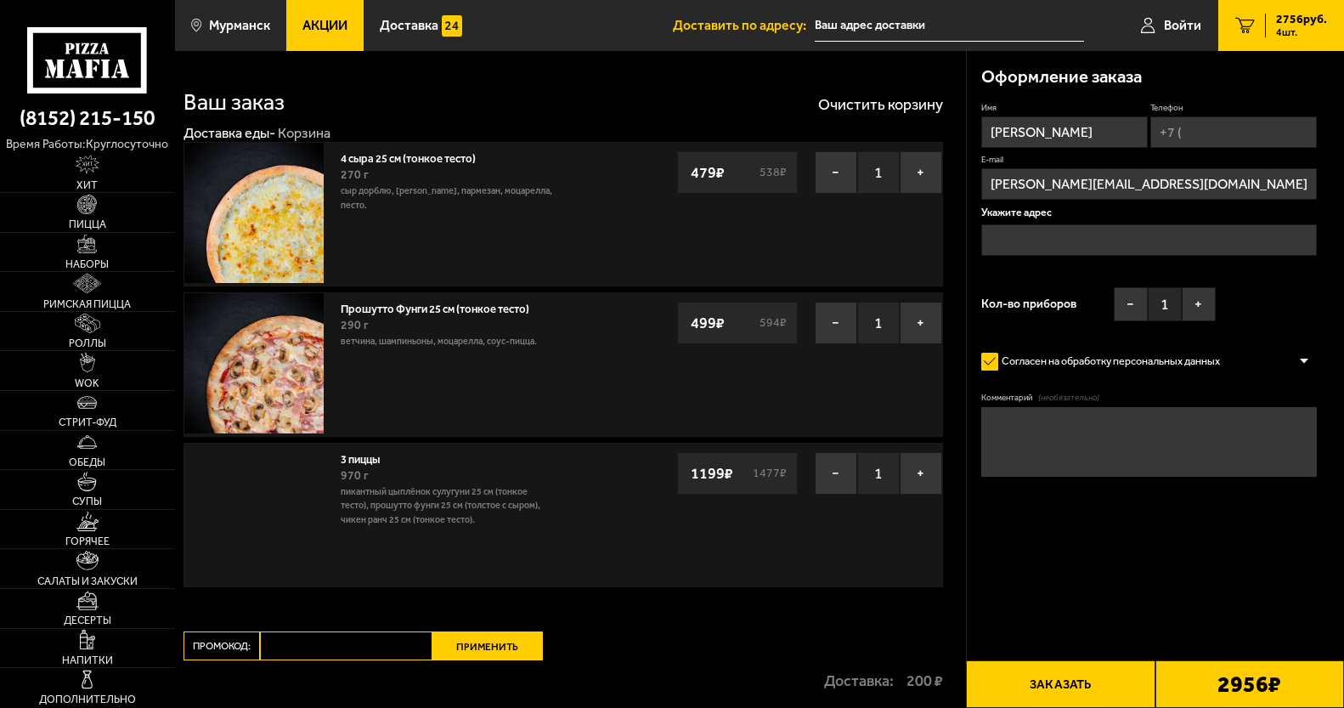
type input "[STREET_ADDRESS][PERSON_NAME]"
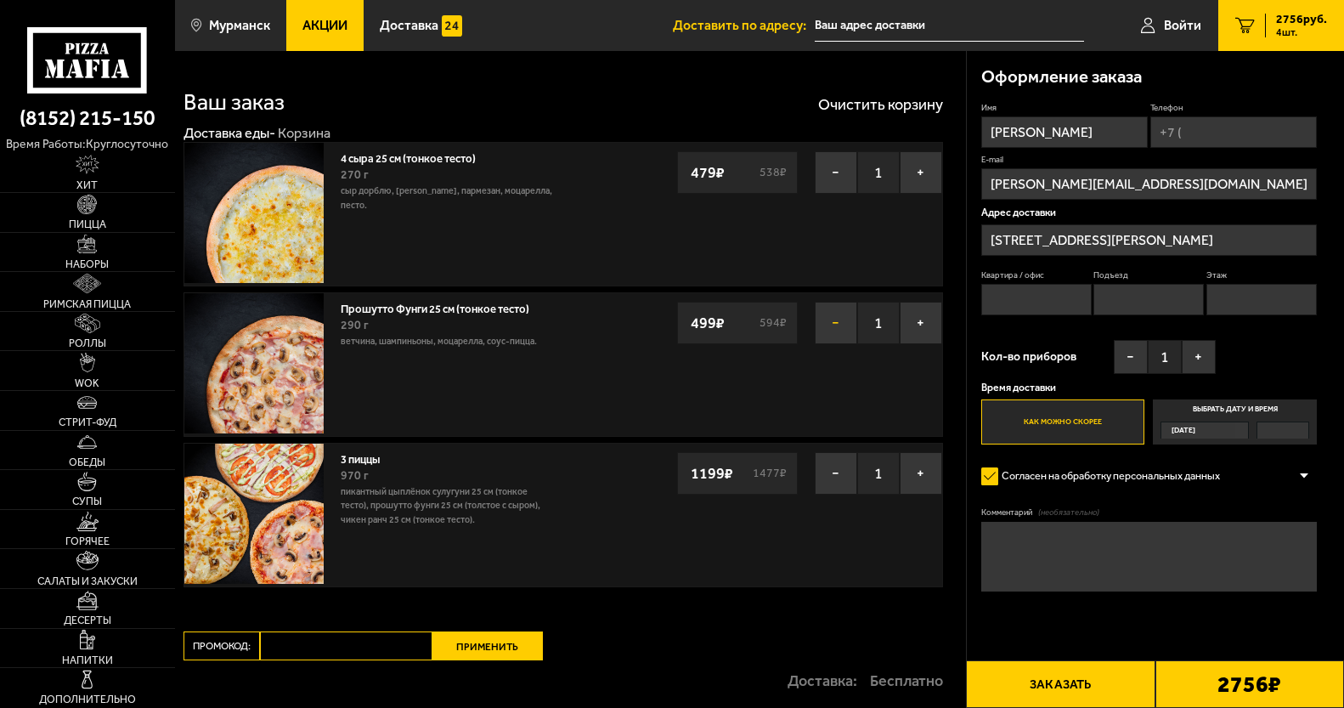
click at [836, 325] on button "−" at bounding box center [836, 323] width 42 height 42
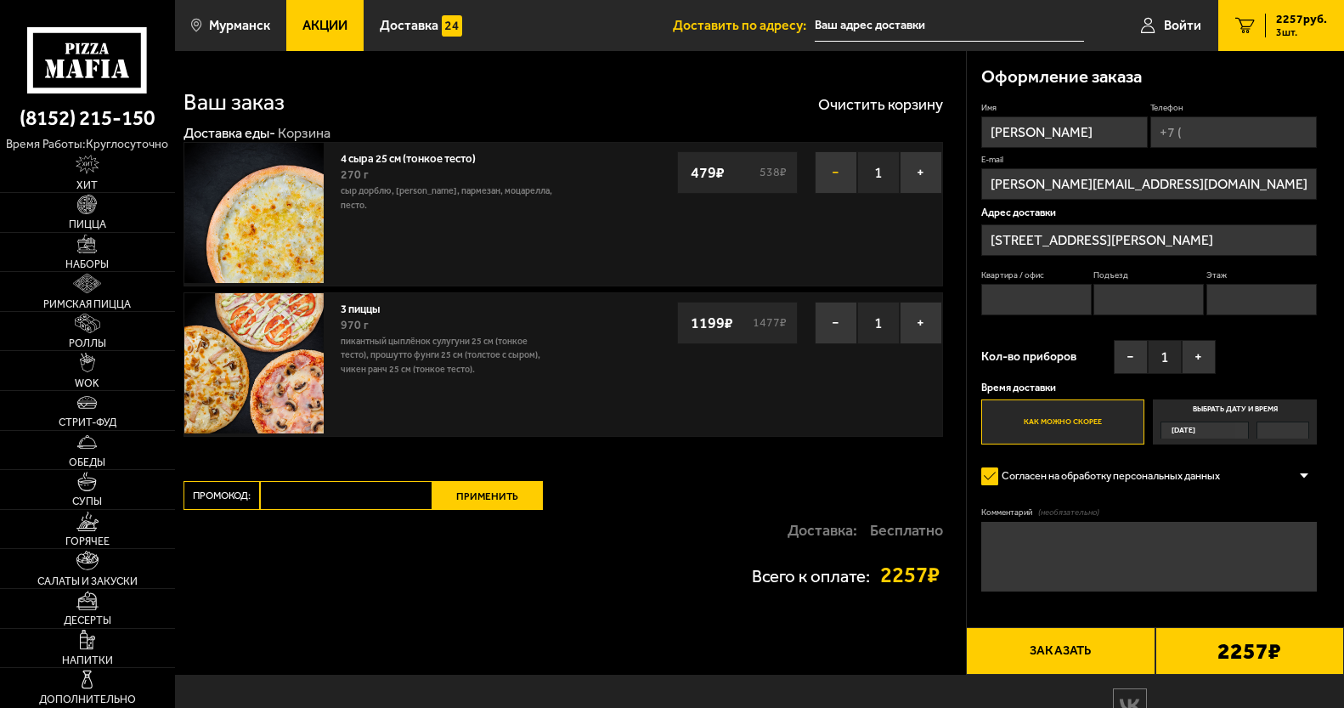
click at [830, 172] on button "−" at bounding box center [836, 172] width 42 height 42
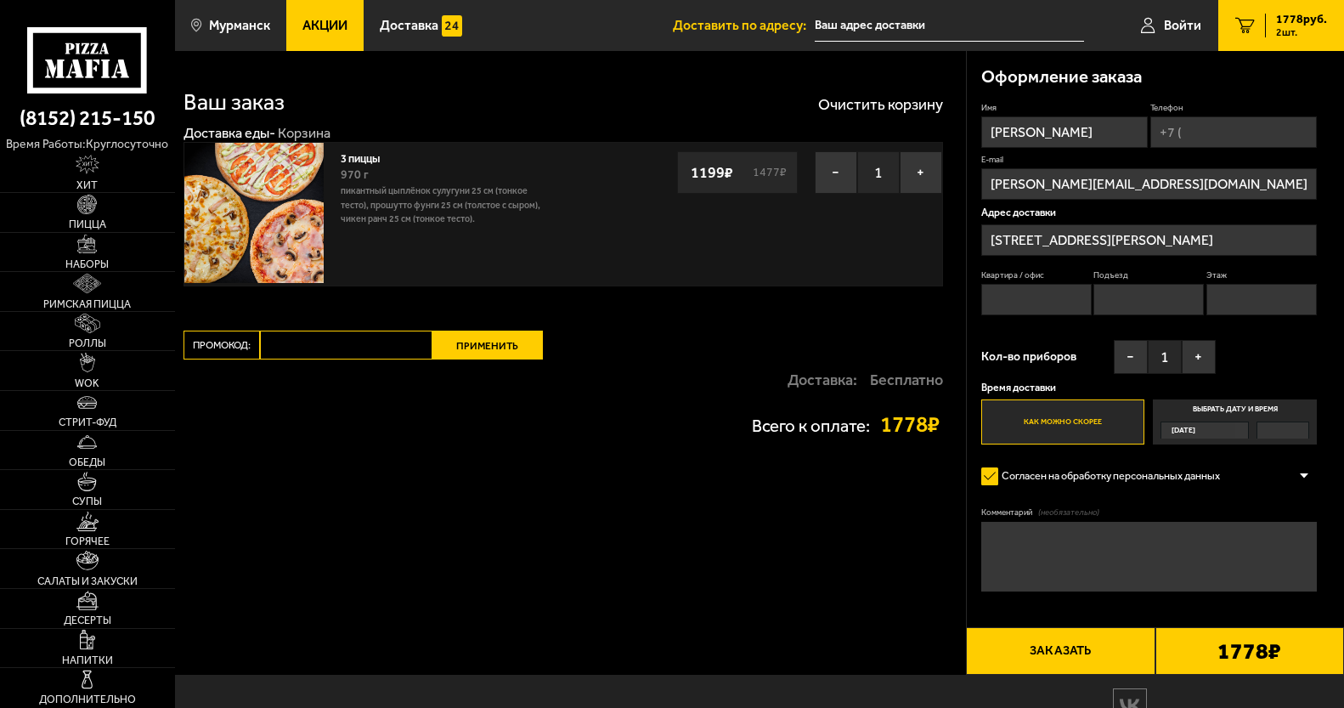
click at [1214, 127] on input "Телефон" at bounding box center [1233, 131] width 167 height 31
type input "[PHONE_NUMBER]"
type input "22"
type input "1"
type input "7"
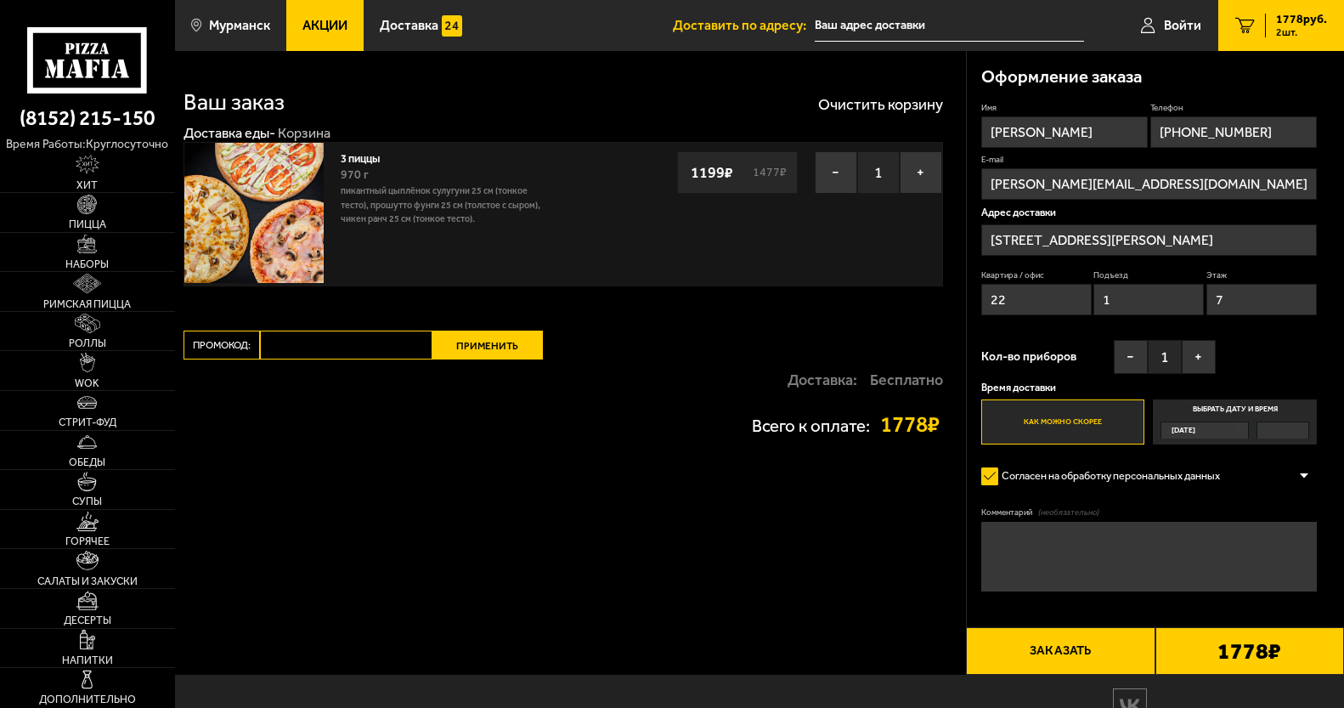
type input "[PHONE_NUMBER]"
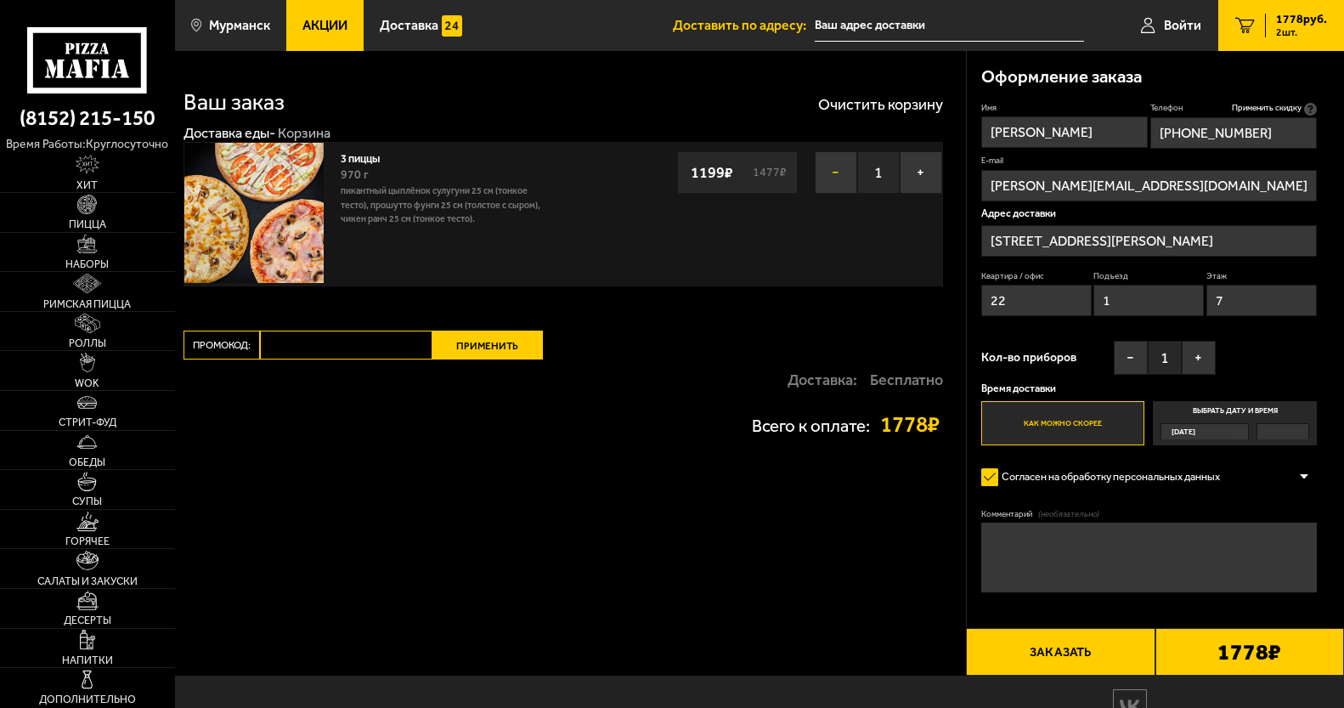
click at [824, 167] on button "−" at bounding box center [836, 172] width 42 height 42
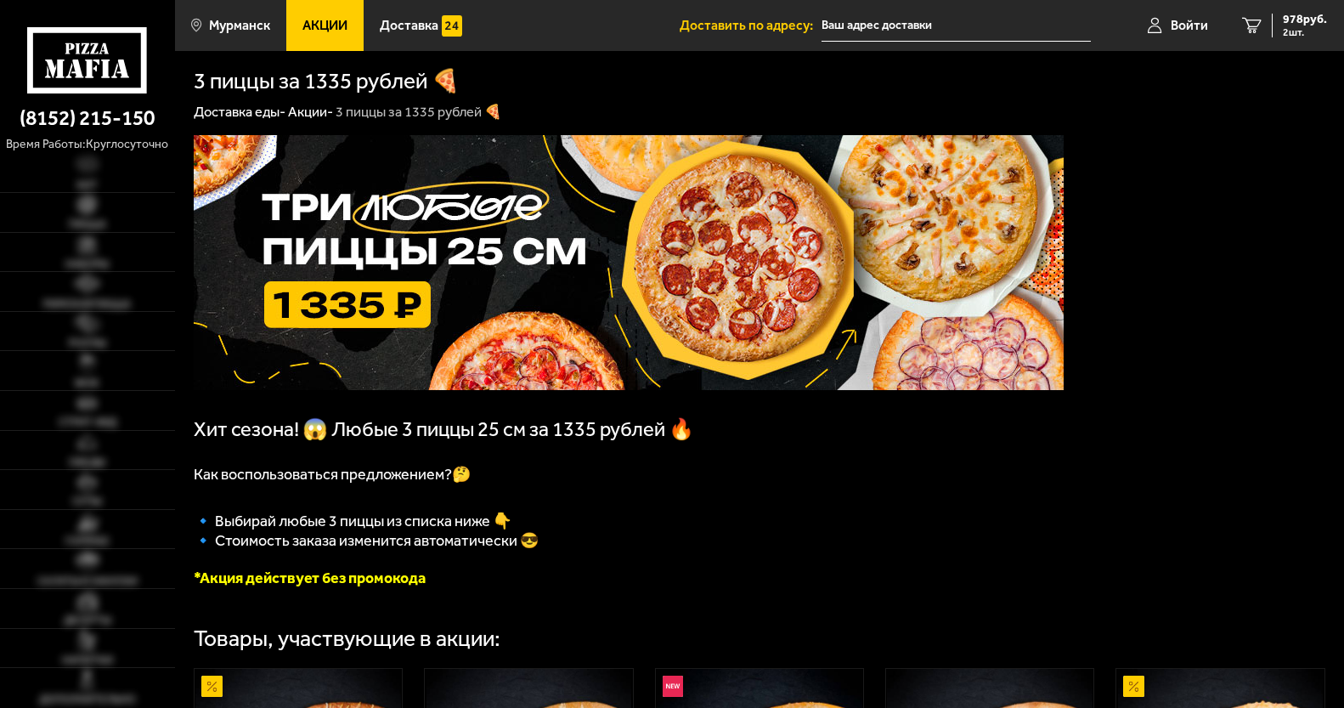
type input "[STREET_ADDRESS][PERSON_NAME]"
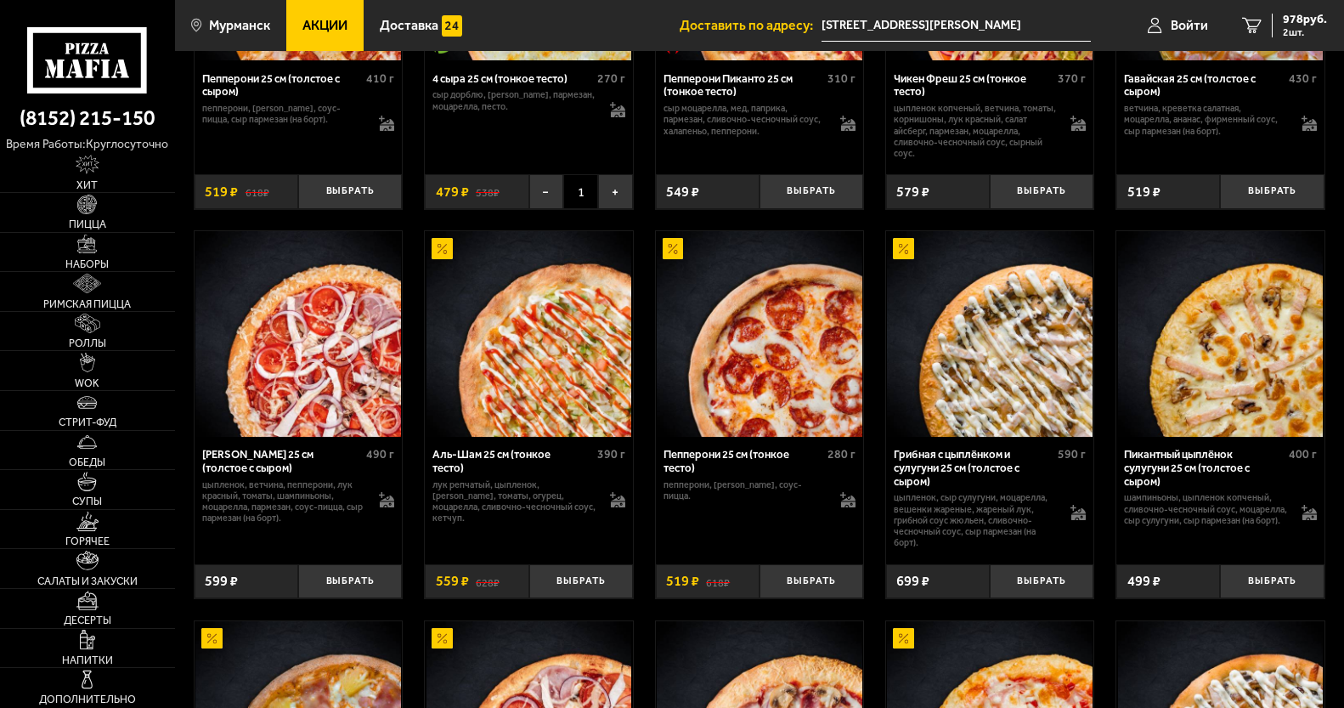
scroll to position [1105, 0]
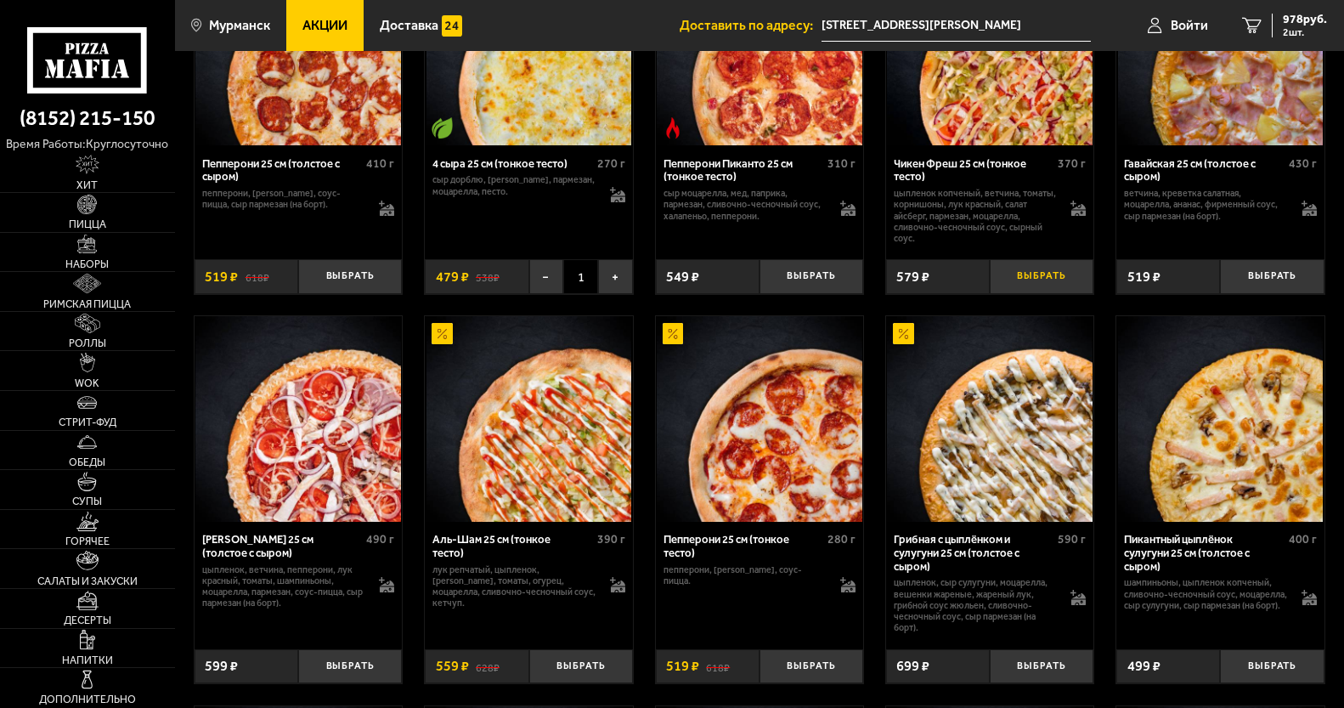
click at [1031, 282] on button "Выбрать" at bounding box center [1042, 276] width 104 height 34
click at [1009, 287] on button "−" at bounding box center [1007, 276] width 35 height 34
click at [1308, 12] on link "2 978 руб. 2 шт." at bounding box center [1284, 25] width 119 height 51
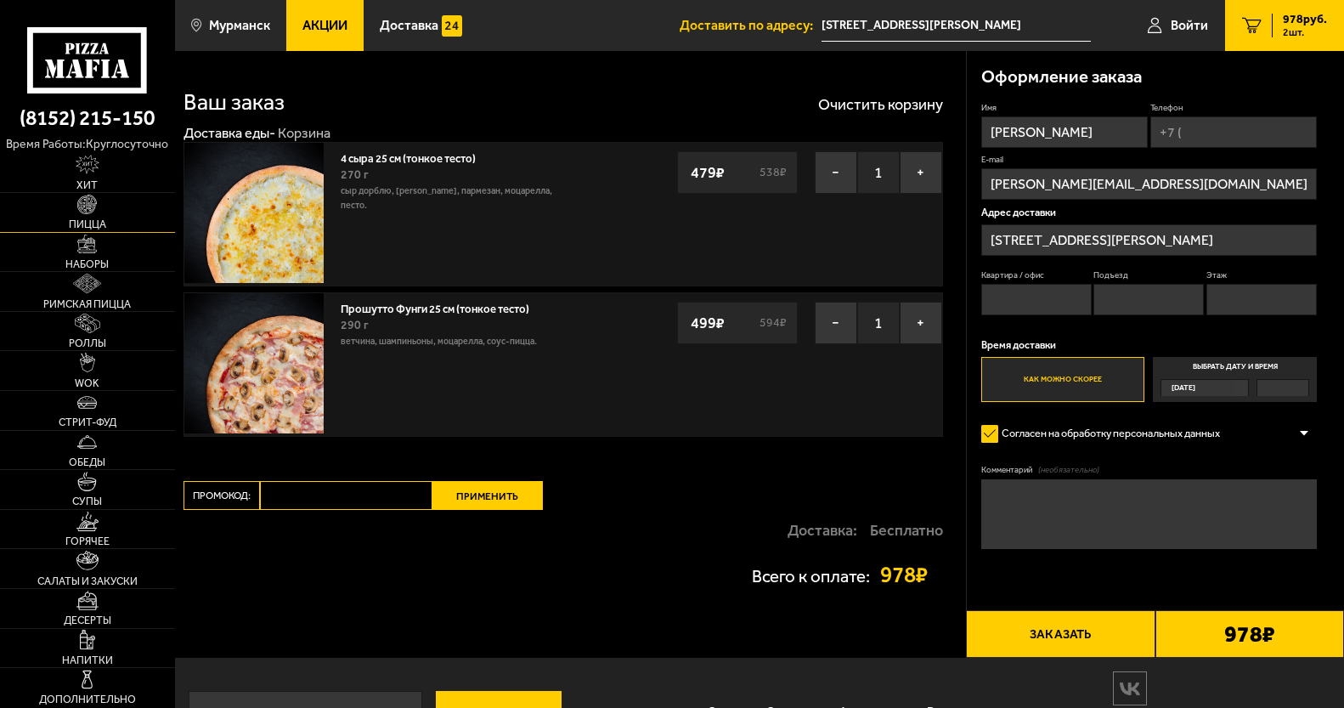
click at [95, 217] on link "Пицца" at bounding box center [87, 212] width 175 height 39
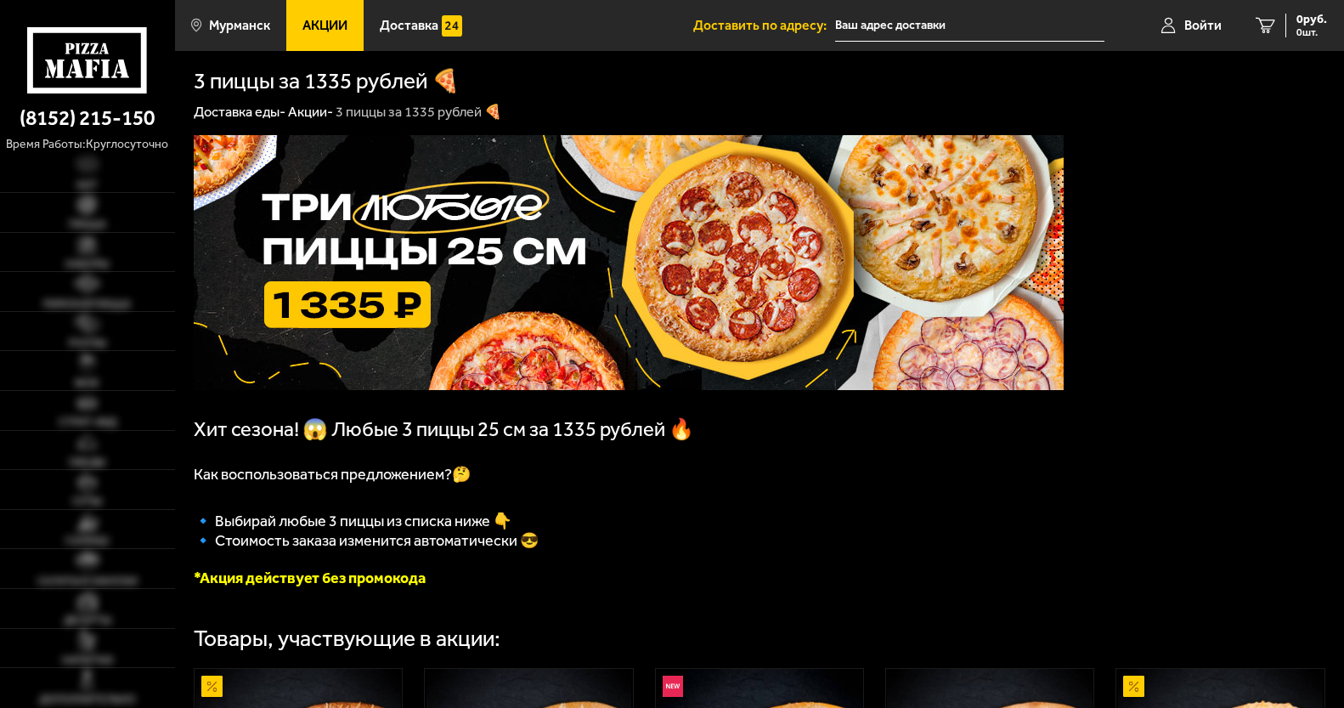
type input "[STREET_ADDRESS][PERSON_NAME]"
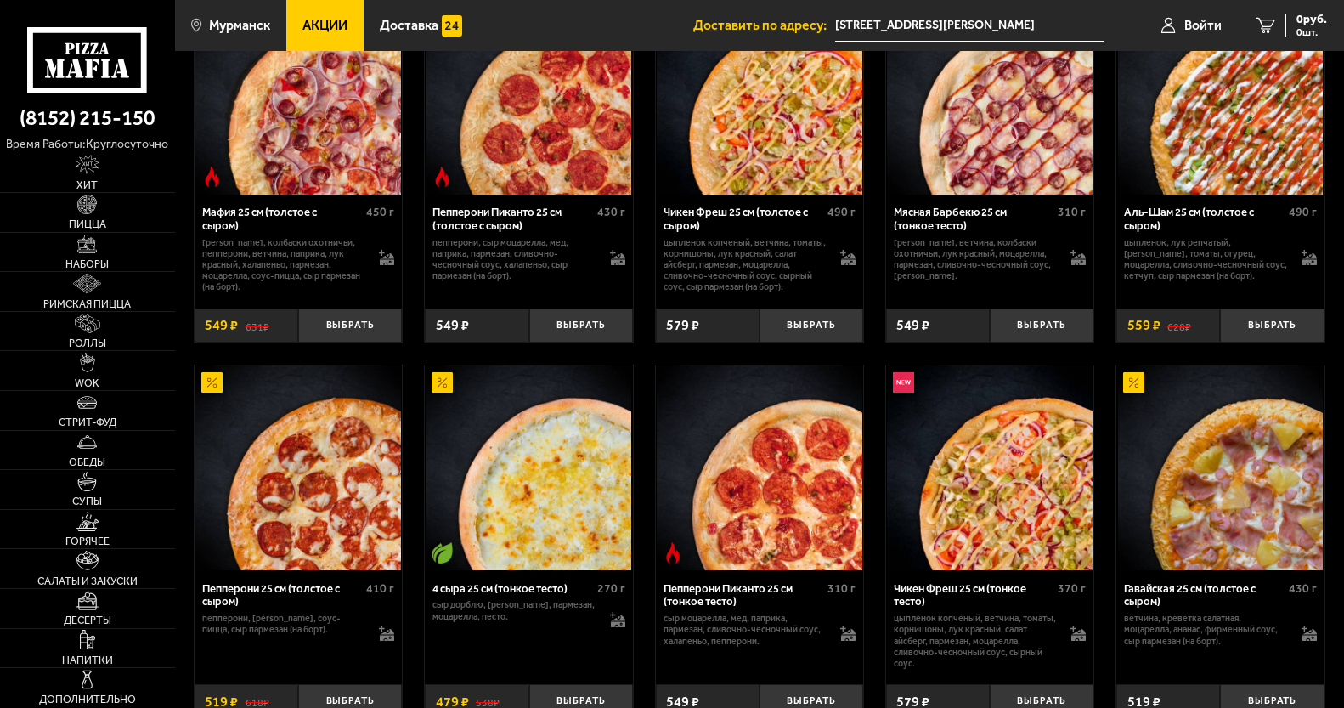
scroll to position [765, 0]
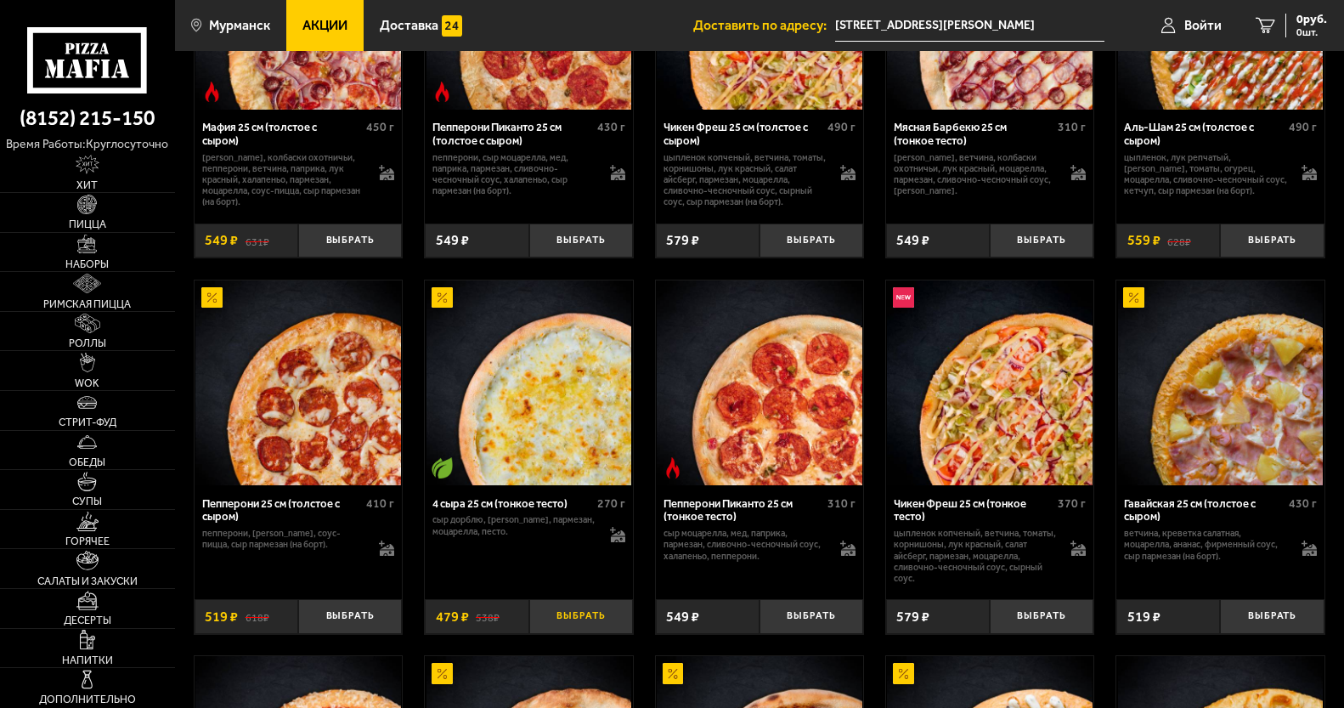
click at [596, 633] on button "Выбрать" at bounding box center [581, 616] width 104 height 34
click at [1042, 626] on button "Выбрать" at bounding box center [1042, 616] width 104 height 34
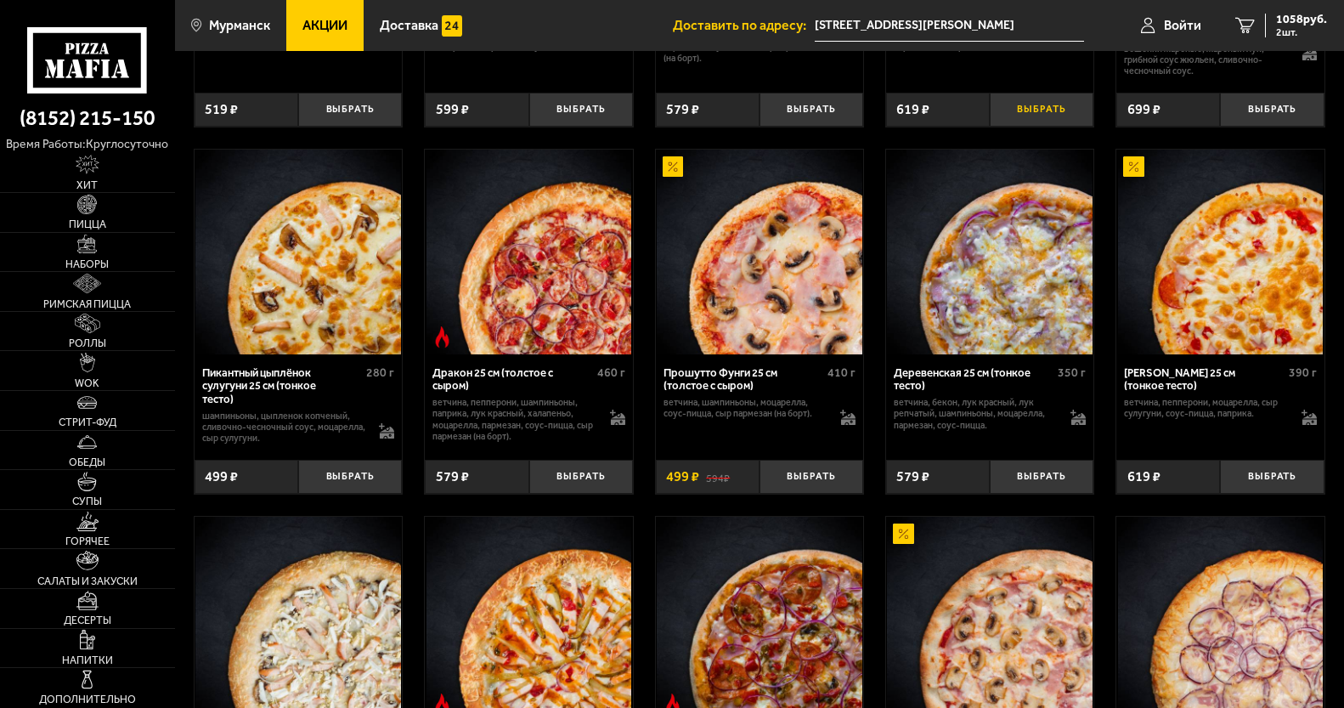
scroll to position [2294, 0]
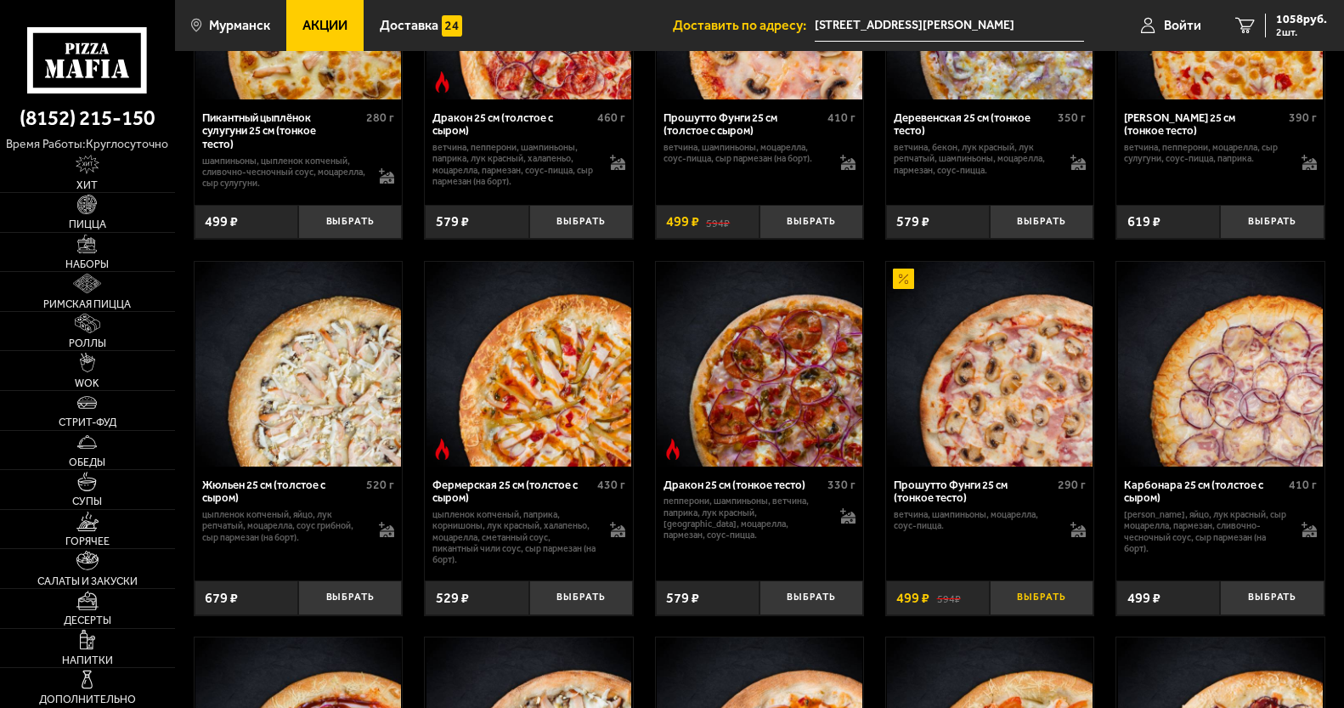
click at [1033, 608] on button "Выбрать" at bounding box center [1042, 597] width 104 height 34
click at [1293, 40] on link "3 1557 руб. 3 шт." at bounding box center [1281, 25] width 126 height 51
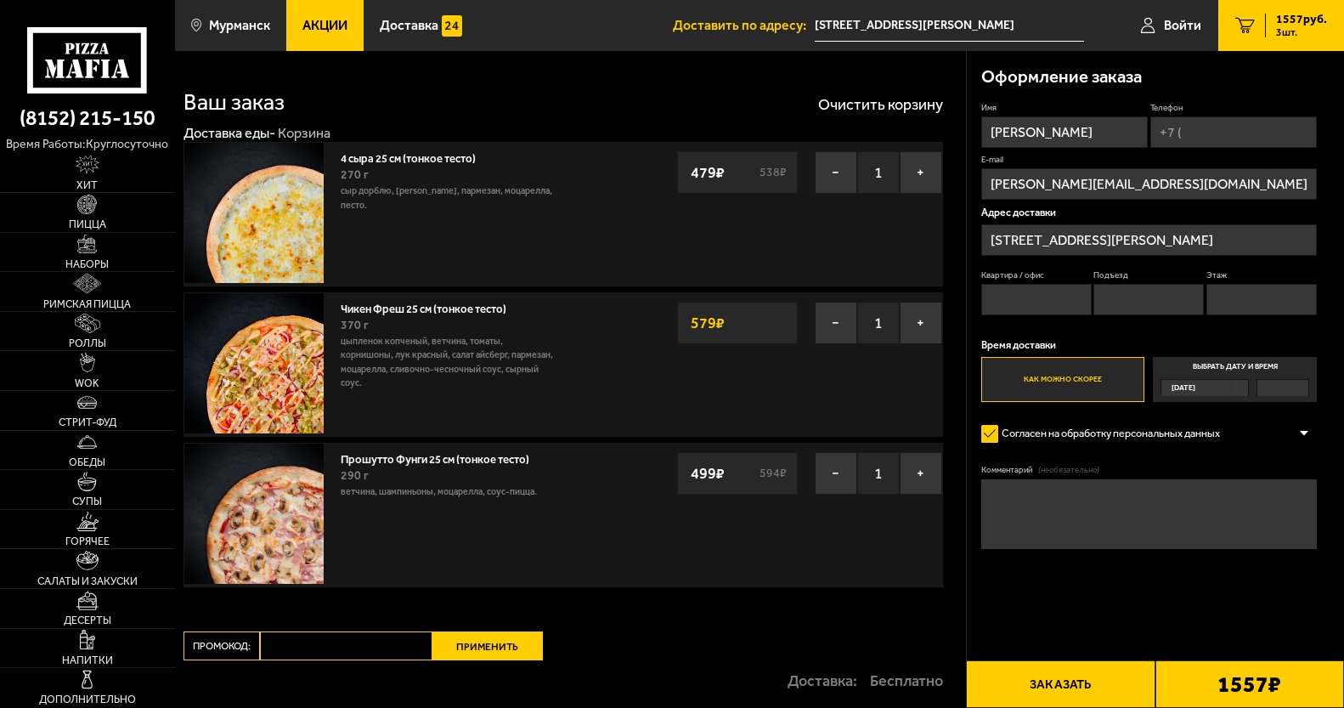
click at [212, 130] on link "Доставка еды -" at bounding box center [230, 133] width 92 height 16
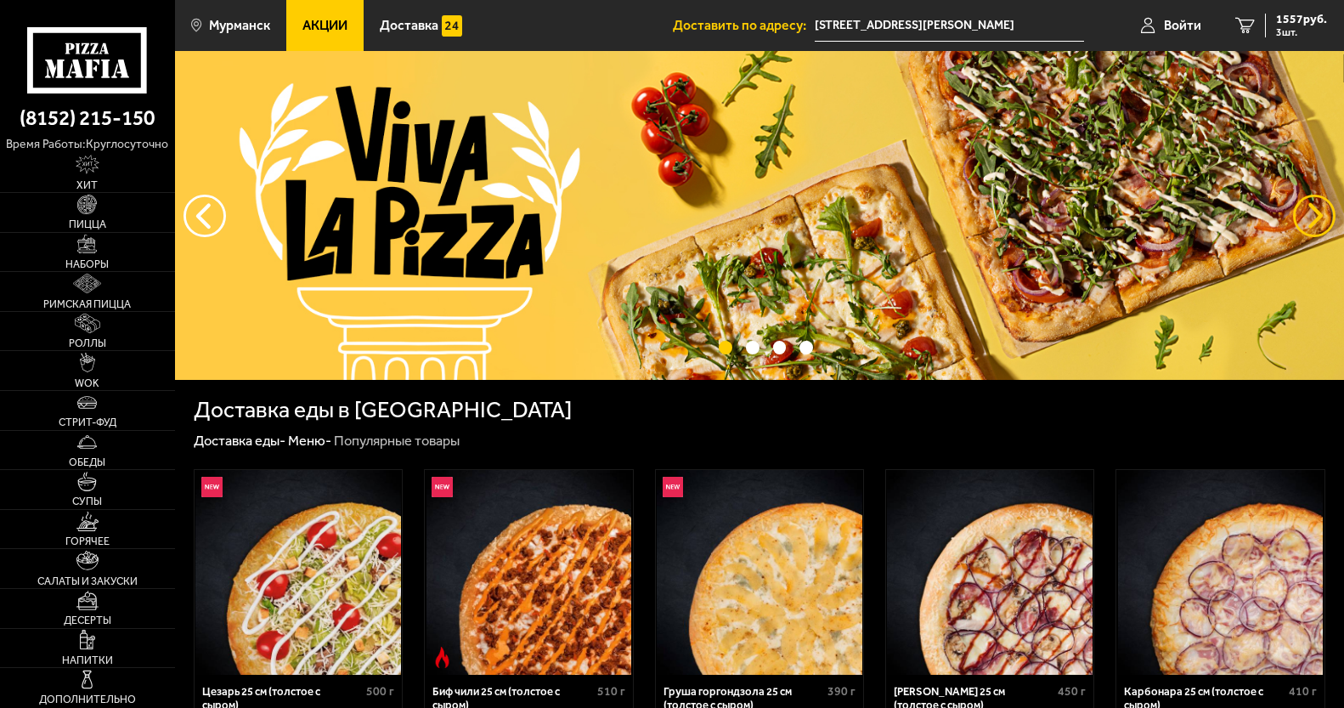
click at [1320, 214] on button "предыдущий" at bounding box center [1314, 216] width 42 height 42
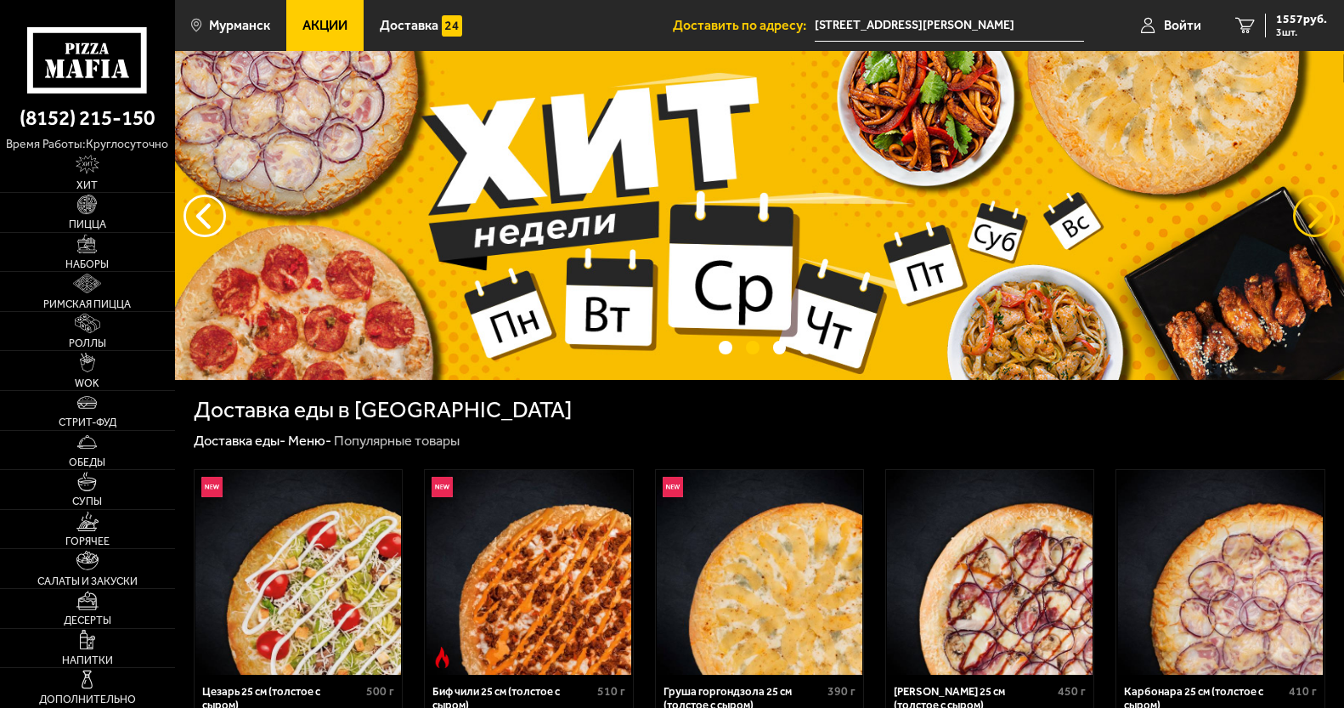
click at [1320, 214] on button "предыдущий" at bounding box center [1314, 216] width 42 height 42
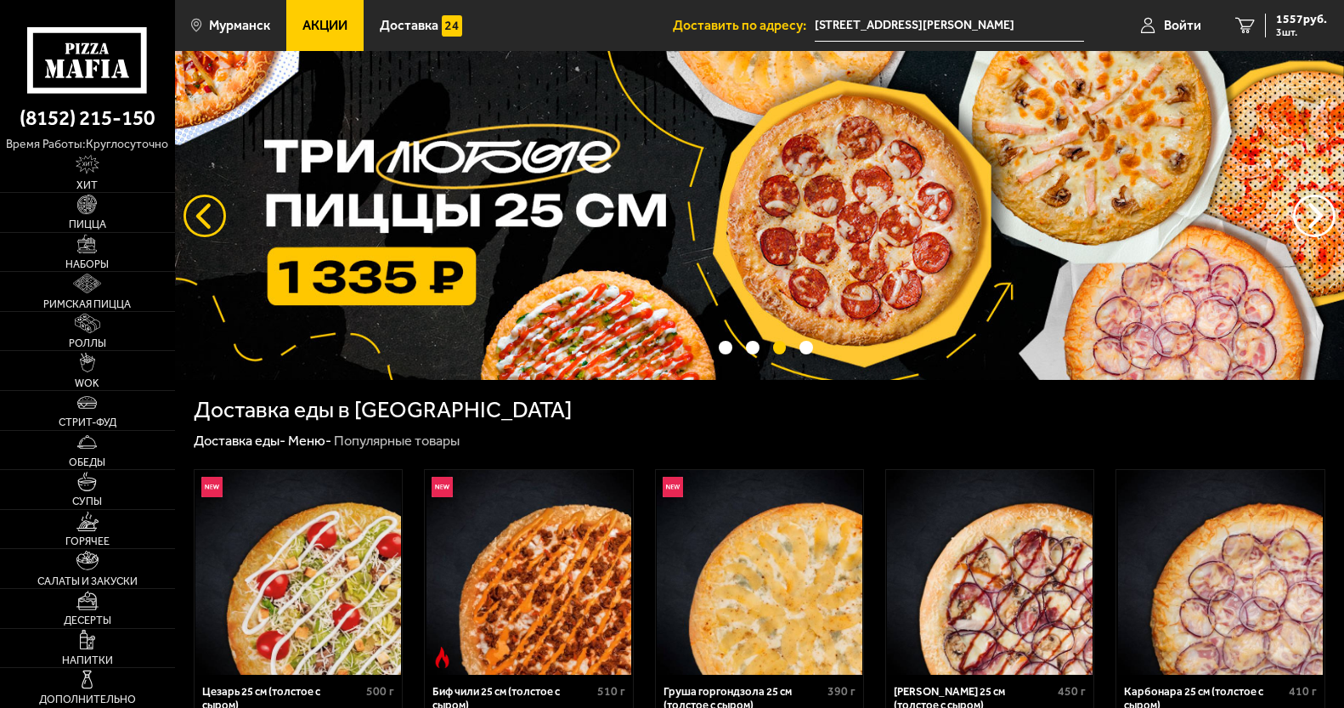
click at [189, 222] on button "следующий" at bounding box center [205, 216] width 42 height 42
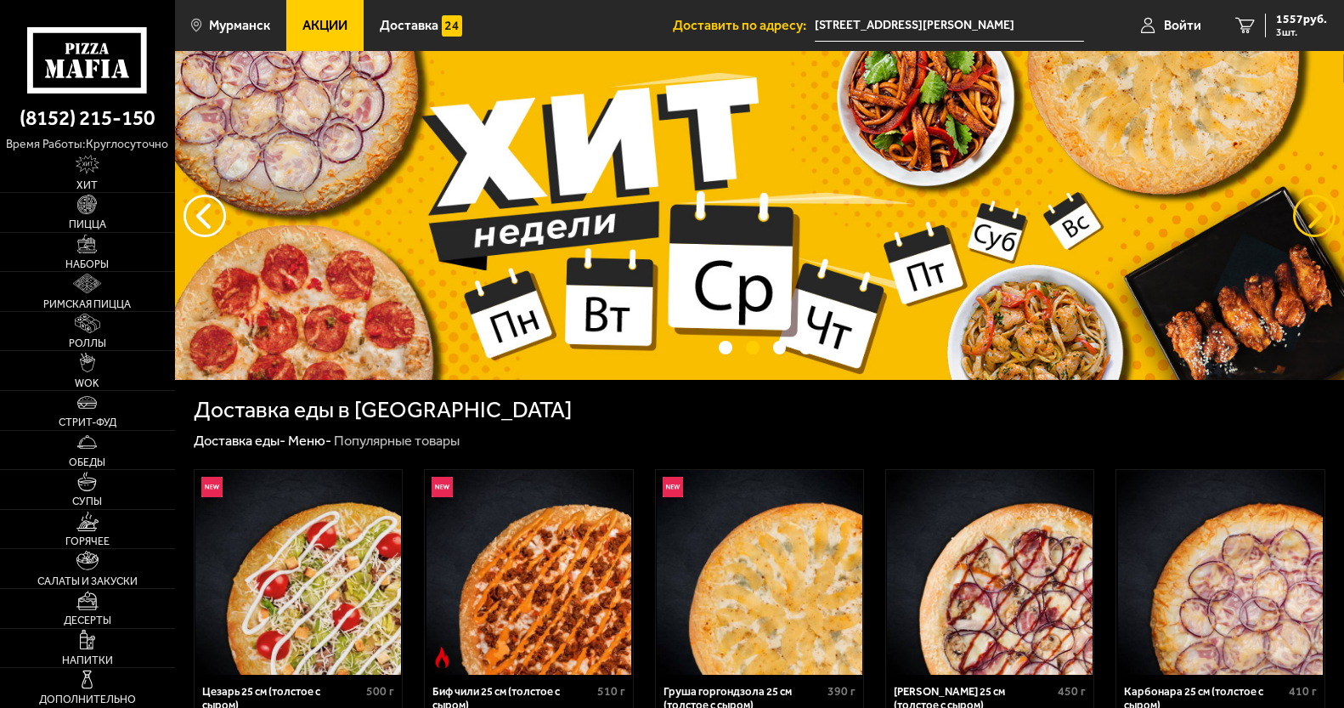
click at [1334, 217] on button "предыдущий" at bounding box center [1314, 216] width 42 height 42
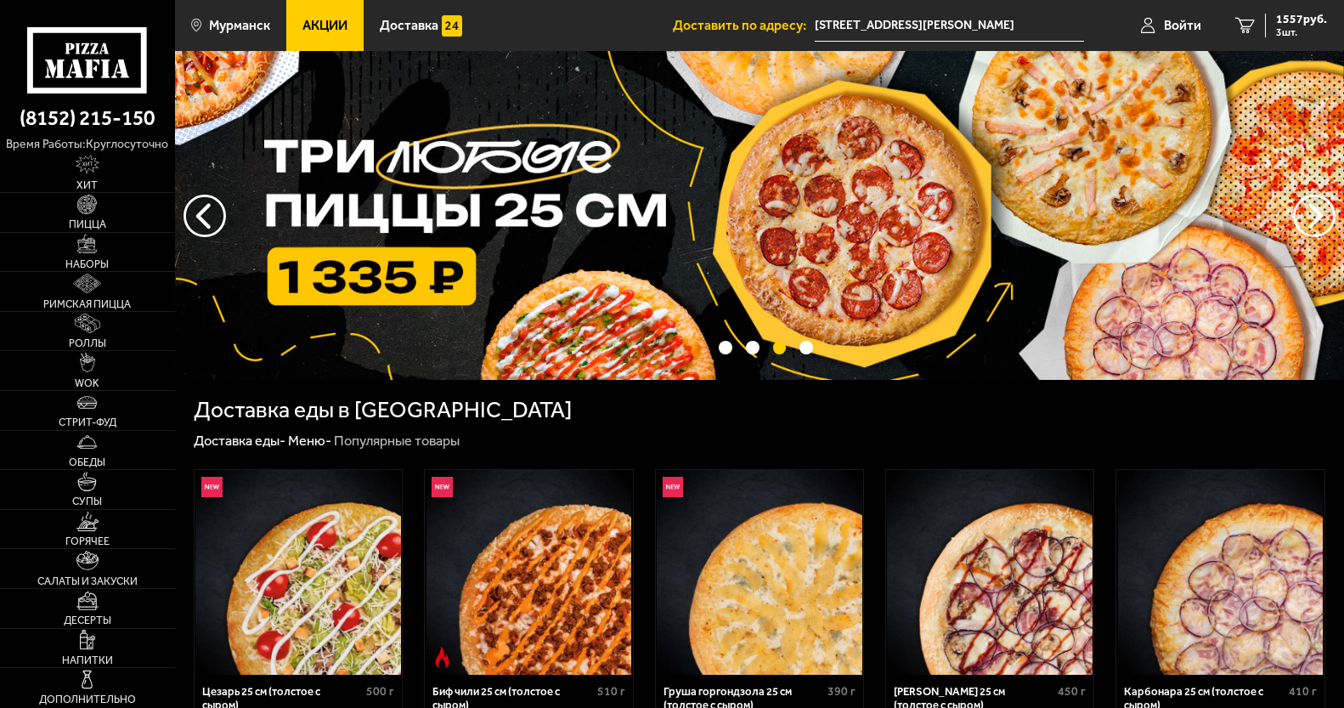
click at [604, 291] on img at bounding box center [759, 215] width 1169 height 329
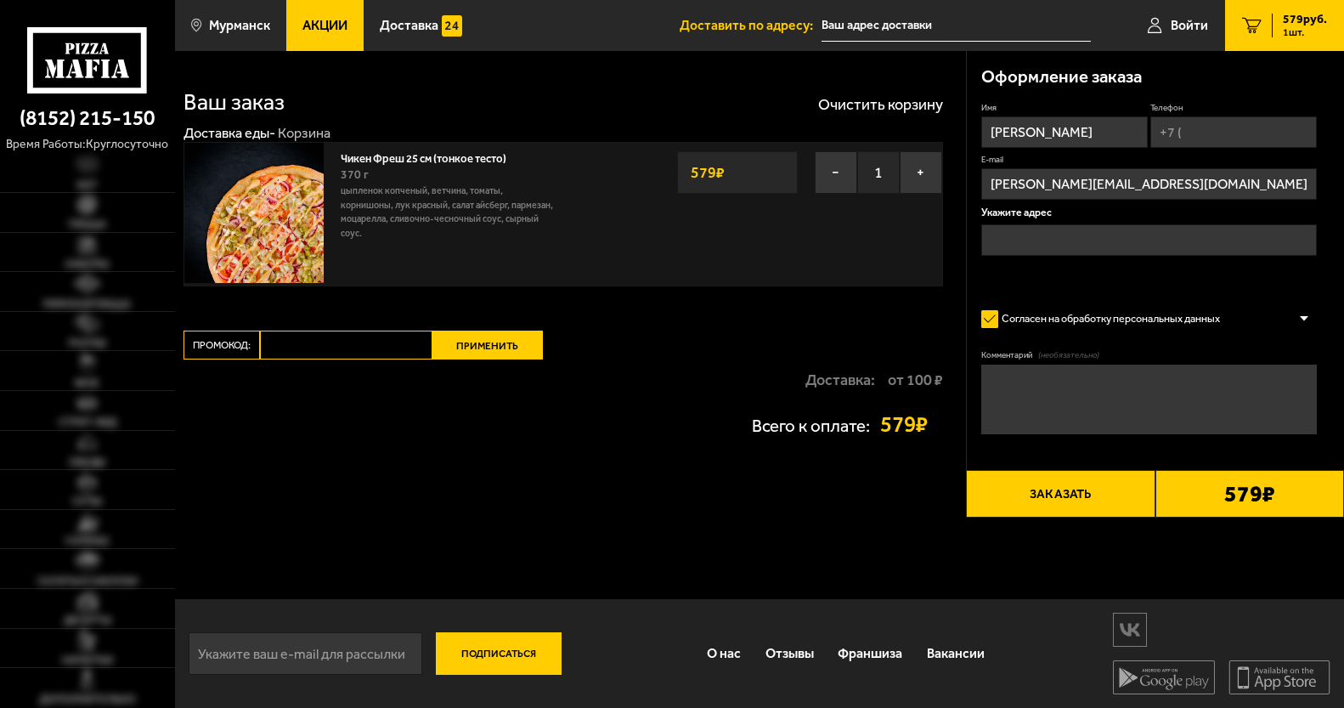
type input "[STREET_ADDRESS][PERSON_NAME]"
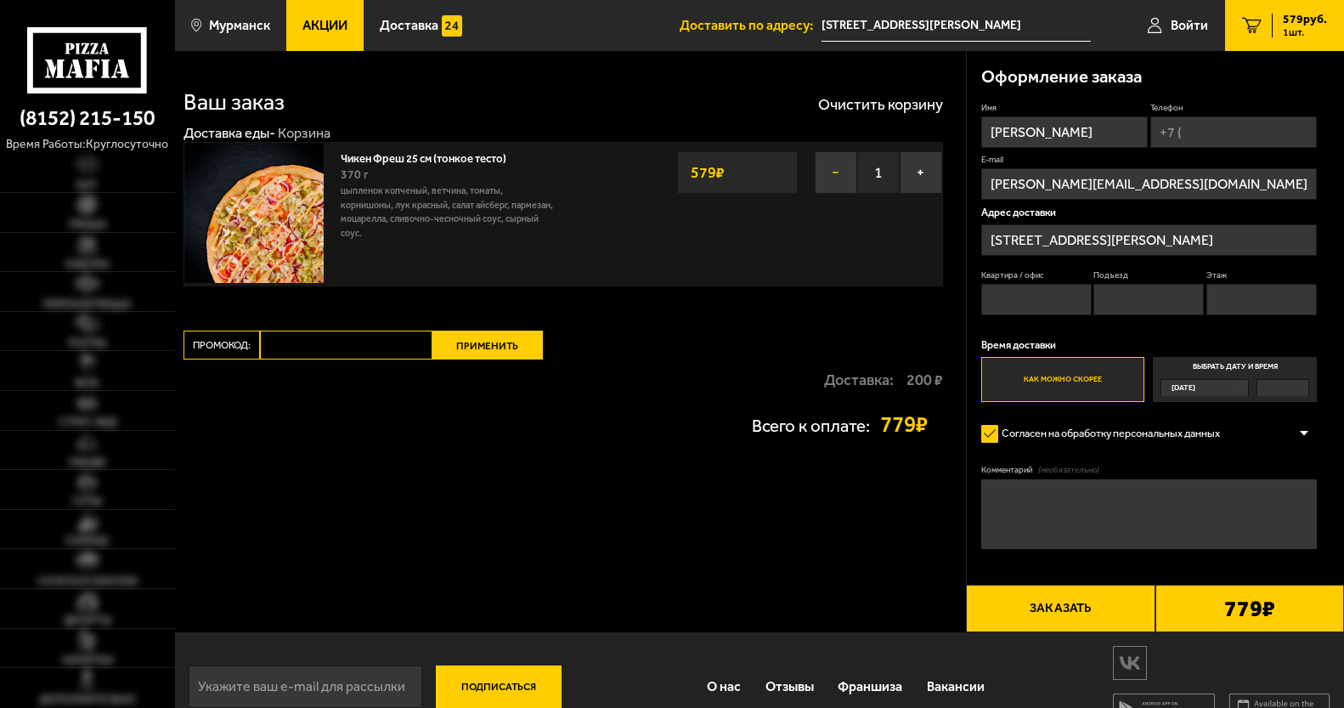
click at [839, 184] on button "−" at bounding box center [836, 172] width 42 height 42
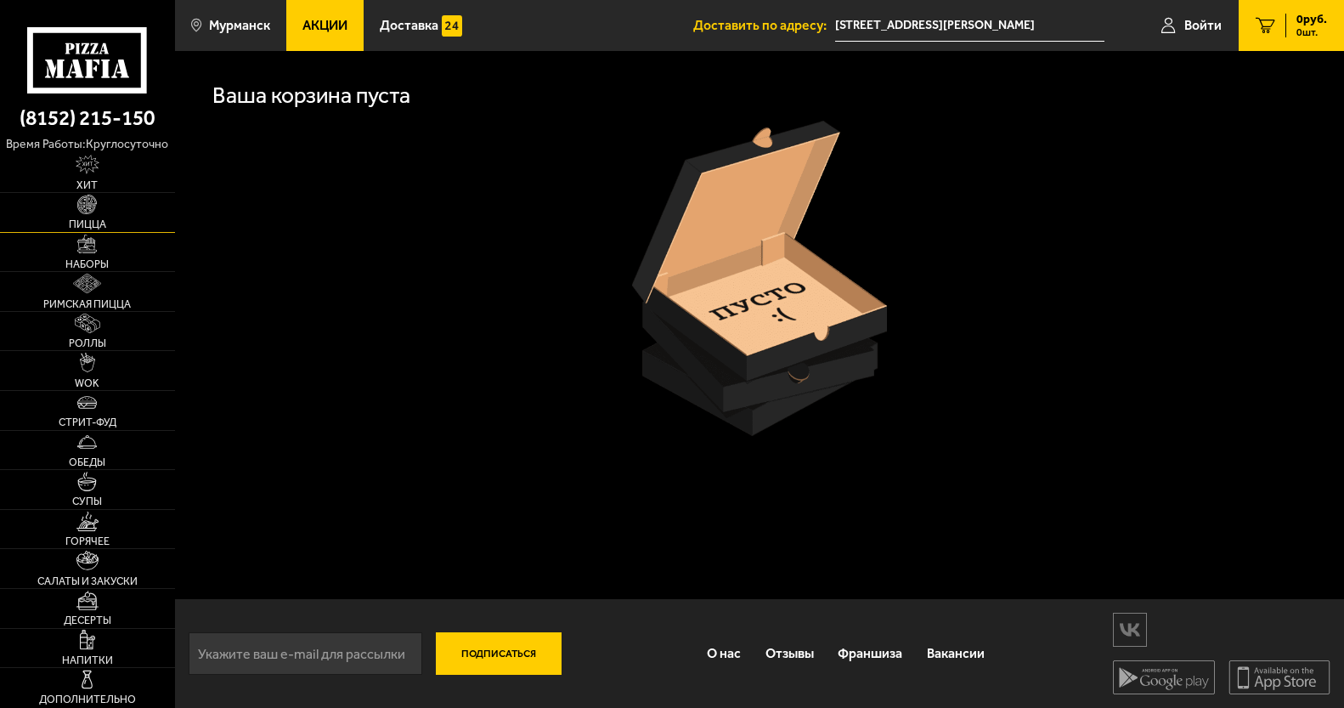
click at [62, 197] on link "Пицца" at bounding box center [87, 212] width 175 height 39
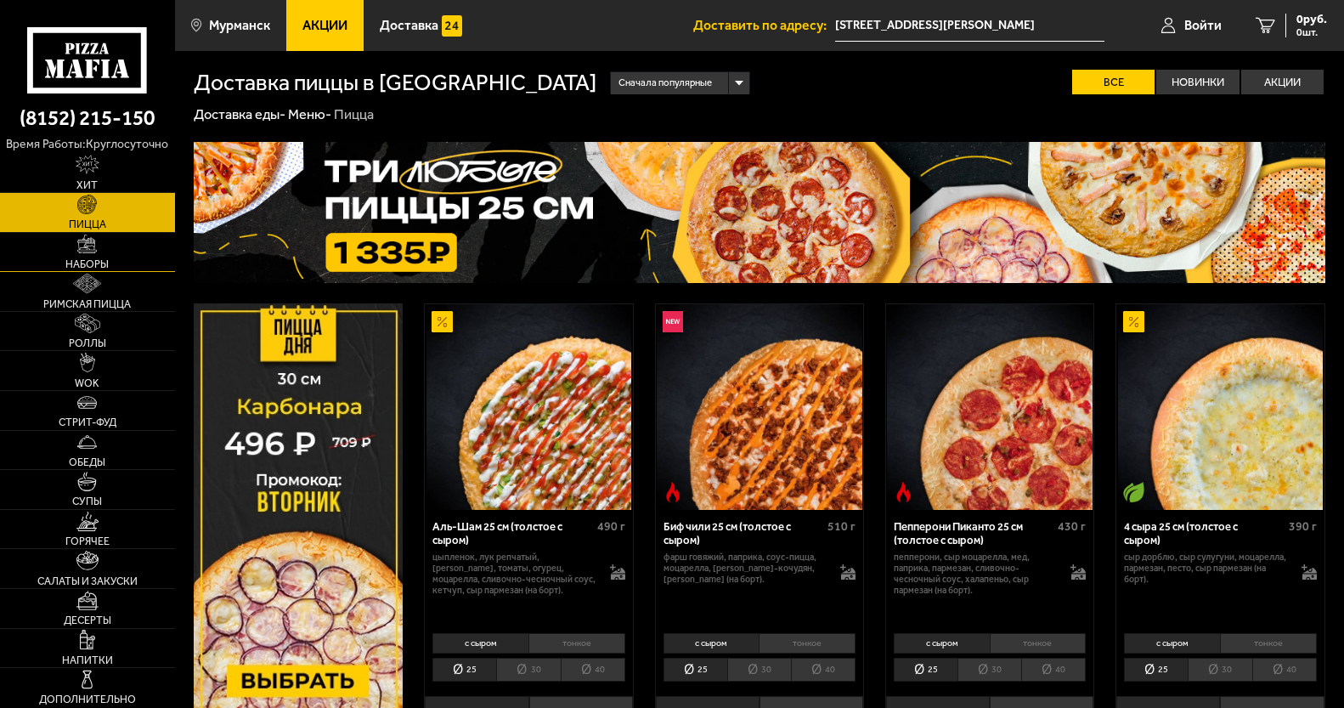
click at [119, 238] on link "Наборы" at bounding box center [87, 252] width 175 height 39
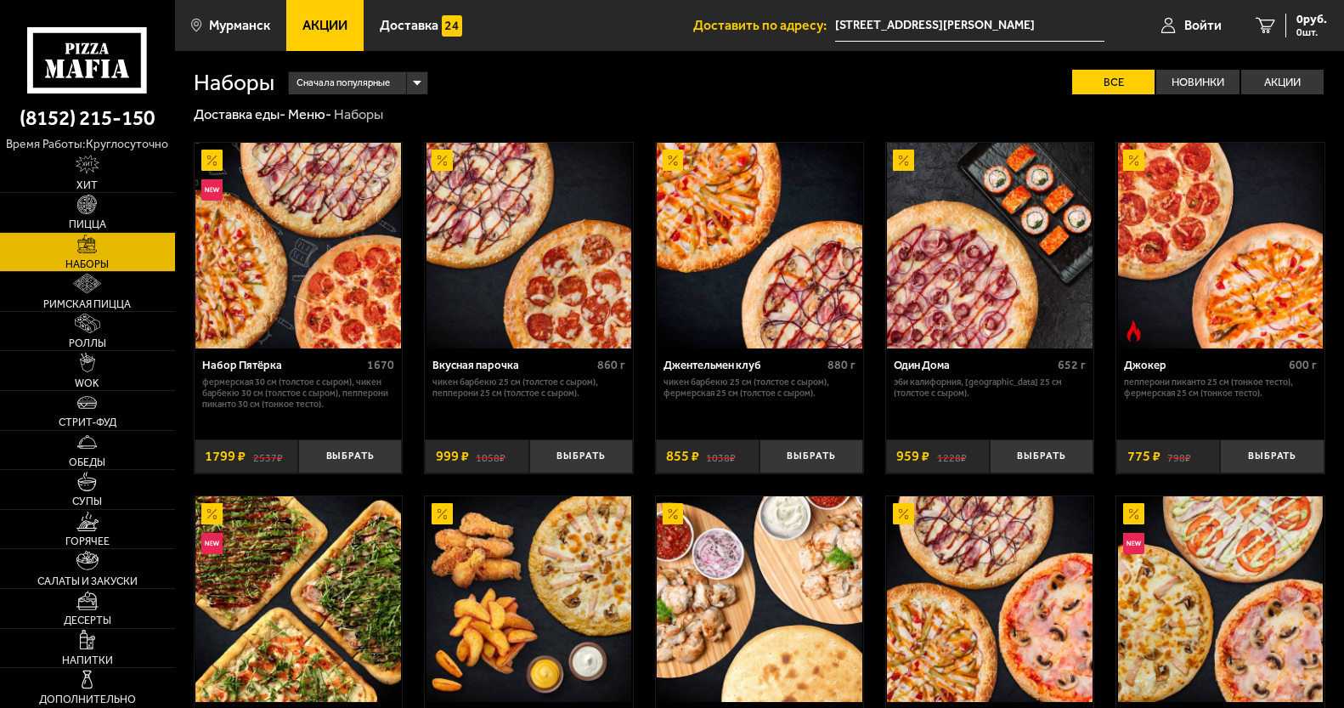
scroll to position [340, 0]
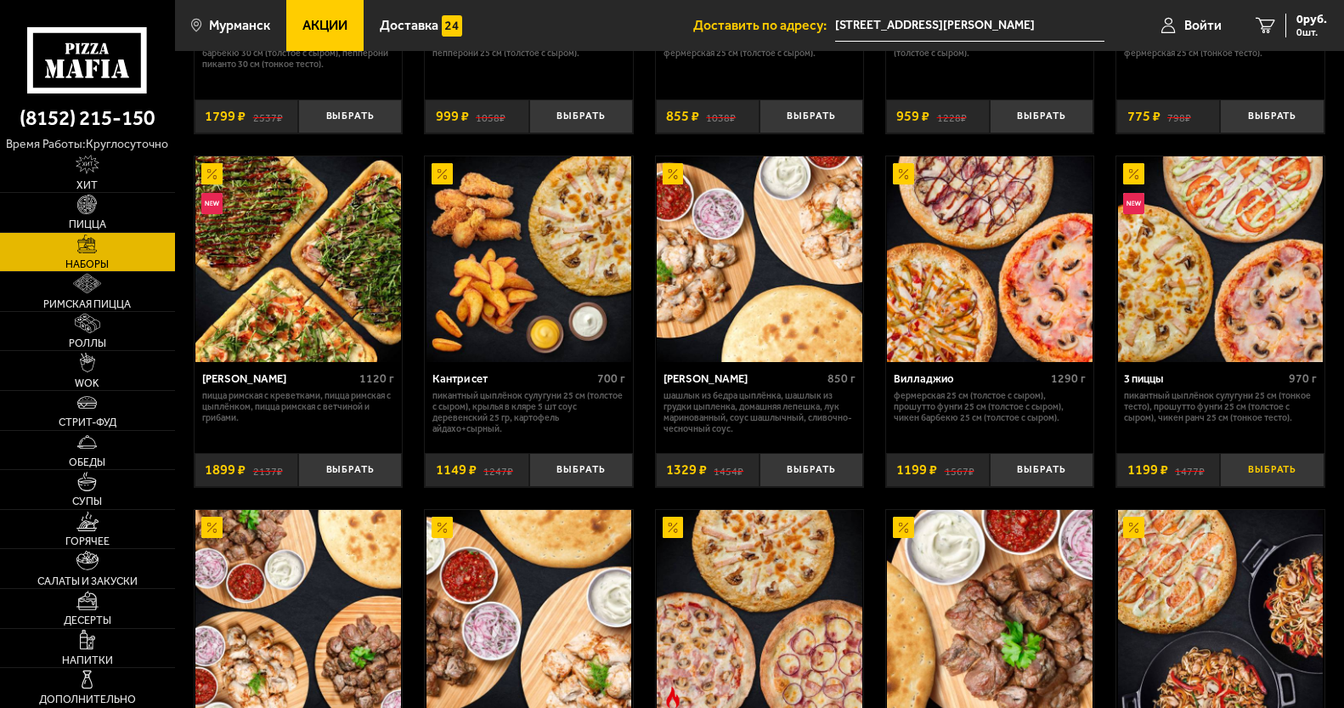
click at [1294, 472] on button "Выбрать" at bounding box center [1272, 470] width 104 height 34
click at [1322, 26] on div "1199 руб. 1 шт." at bounding box center [1296, 26] width 62 height 24
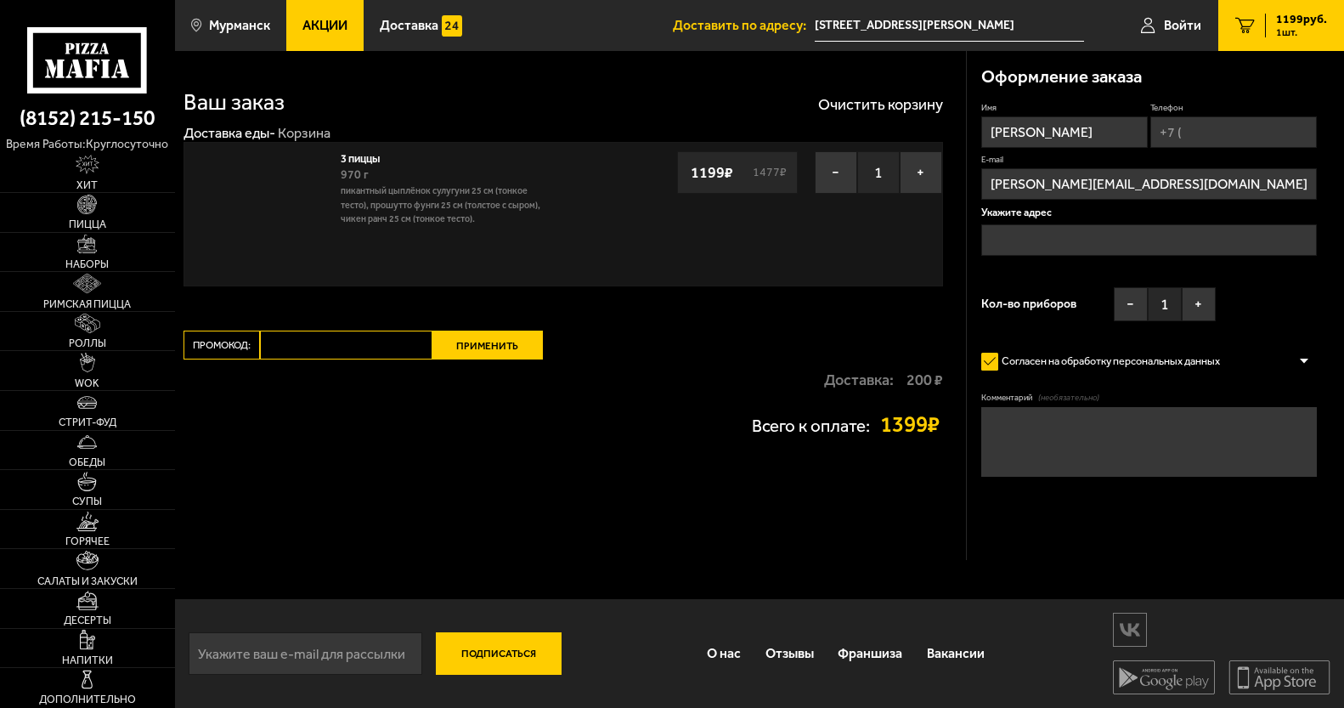
type input "[STREET_ADDRESS][PERSON_NAME]"
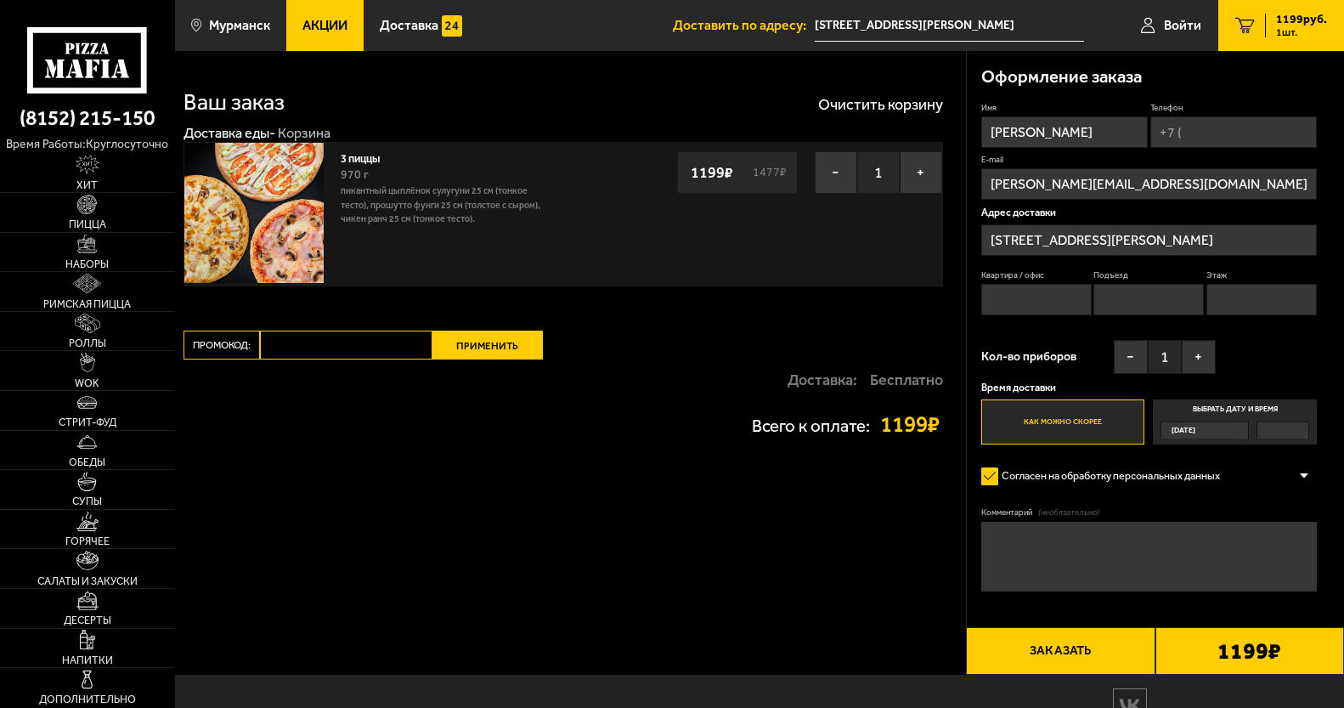
click at [1233, 141] on input "Телефон" at bounding box center [1233, 131] width 167 height 31
type input "[PHONE_NUMBER]"
type input "22"
type input "1"
type input "7"
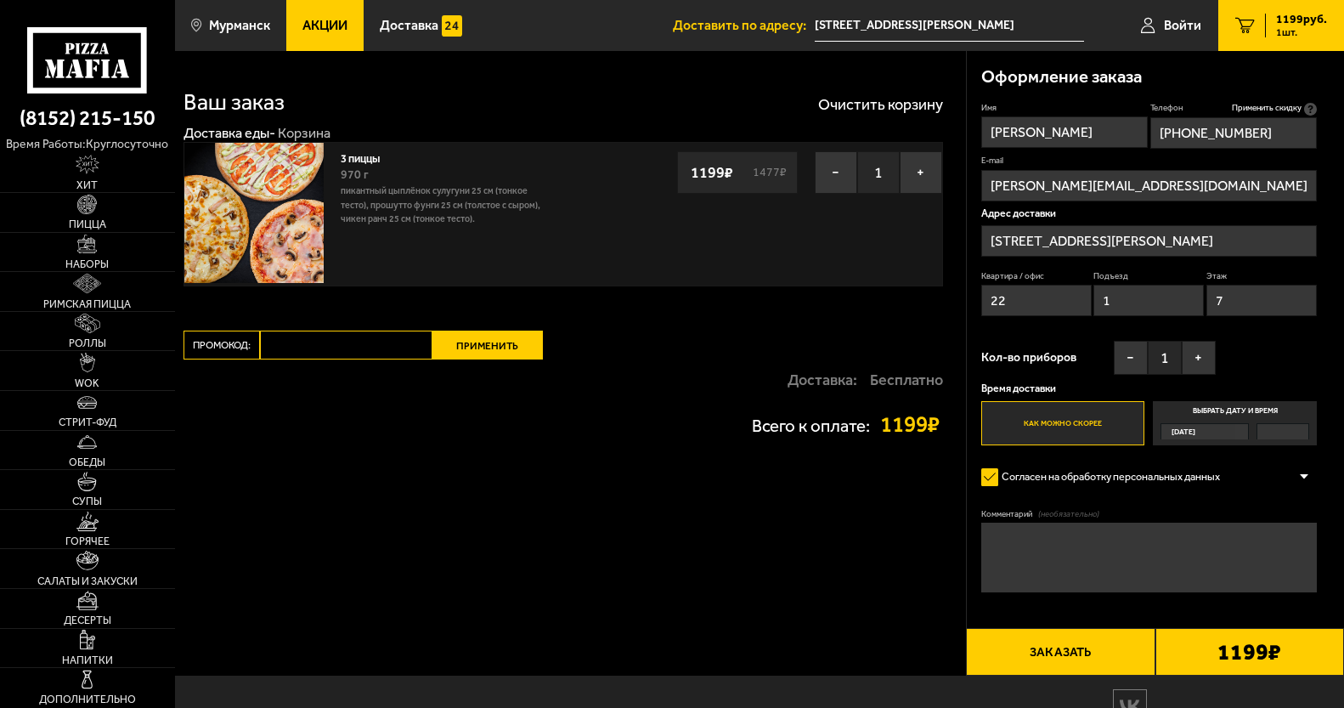
type input "[PHONE_NUMBER]"
click at [1054, 554] on textarea "Комментарий (необязательно)" at bounding box center [1149, 558] width 336 height 70
click at [1037, 653] on button "Заказать" at bounding box center [1060, 652] width 189 height 48
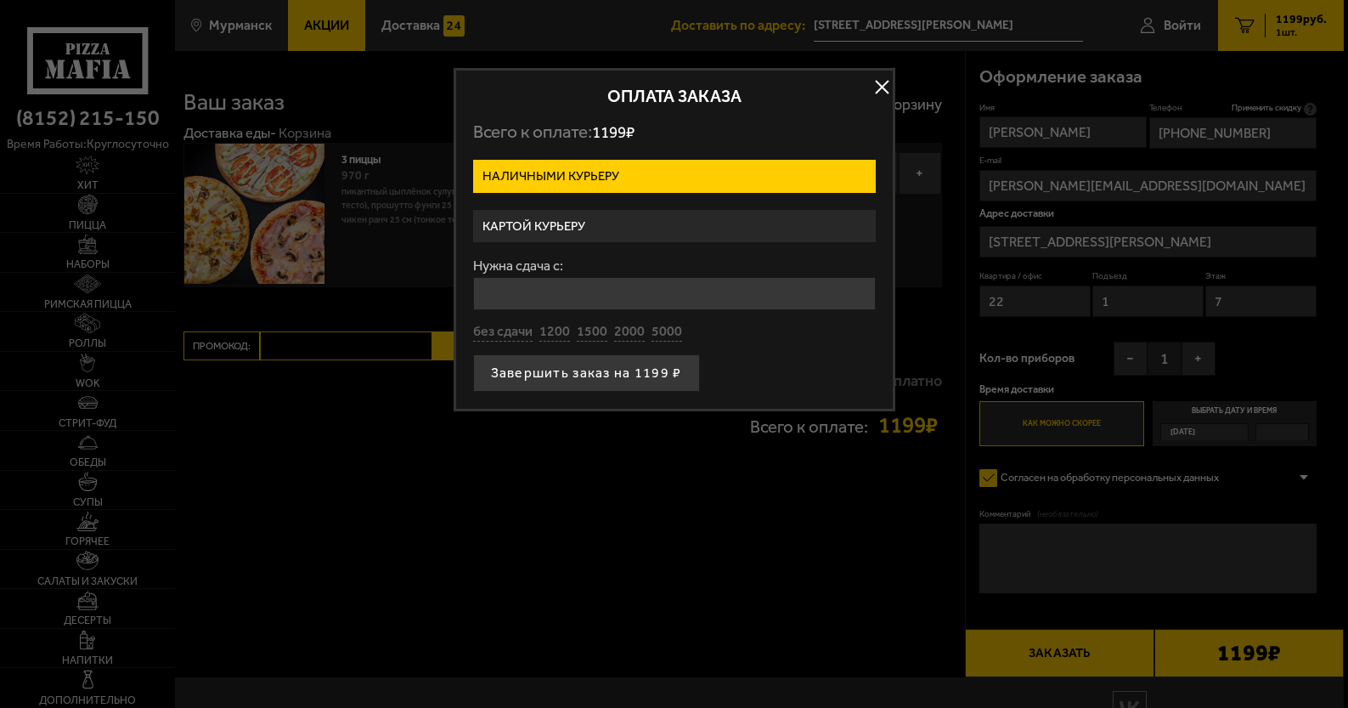
click at [561, 230] on label "Картой курьеру" at bounding box center [674, 226] width 403 height 33
click at [0, 0] on input "Картой курьеру" at bounding box center [0, 0] width 0 height 0
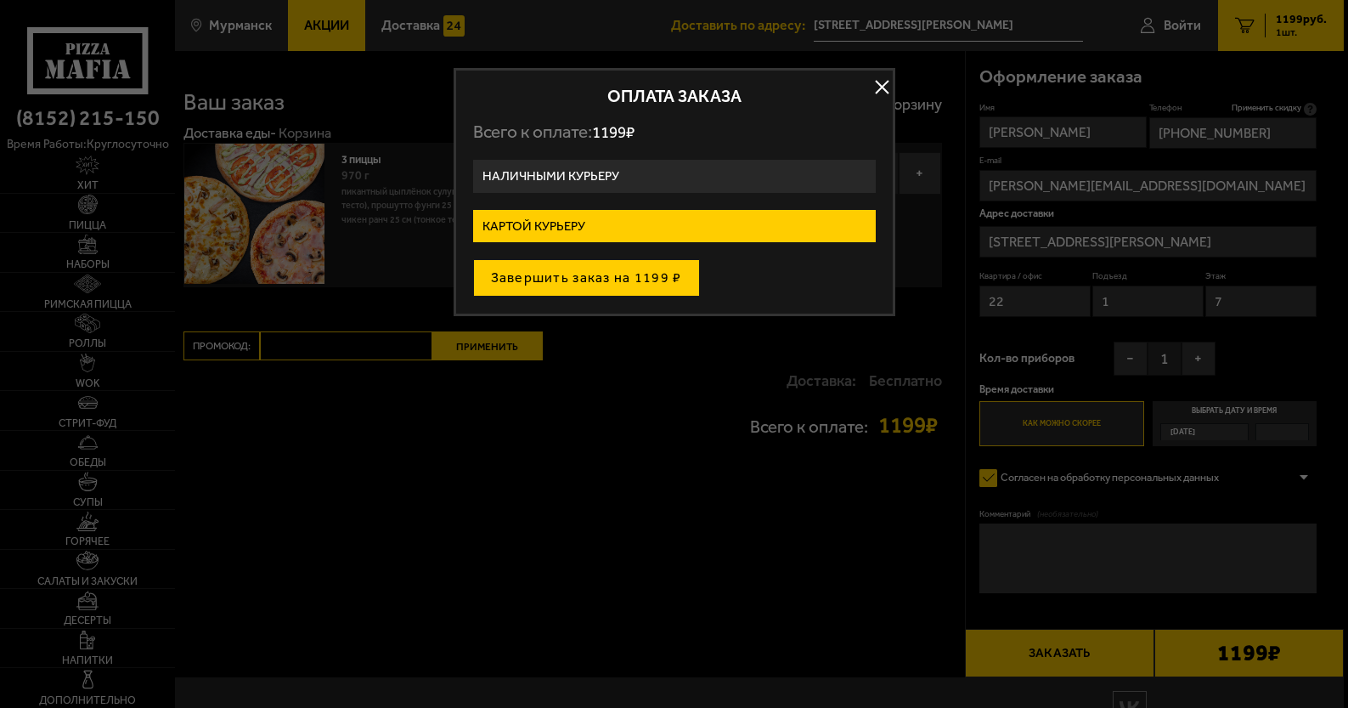
click at [556, 289] on button "Завершить заказ на 1199 ₽" at bounding box center [586, 277] width 227 height 37
